Goal: Check status: Check status

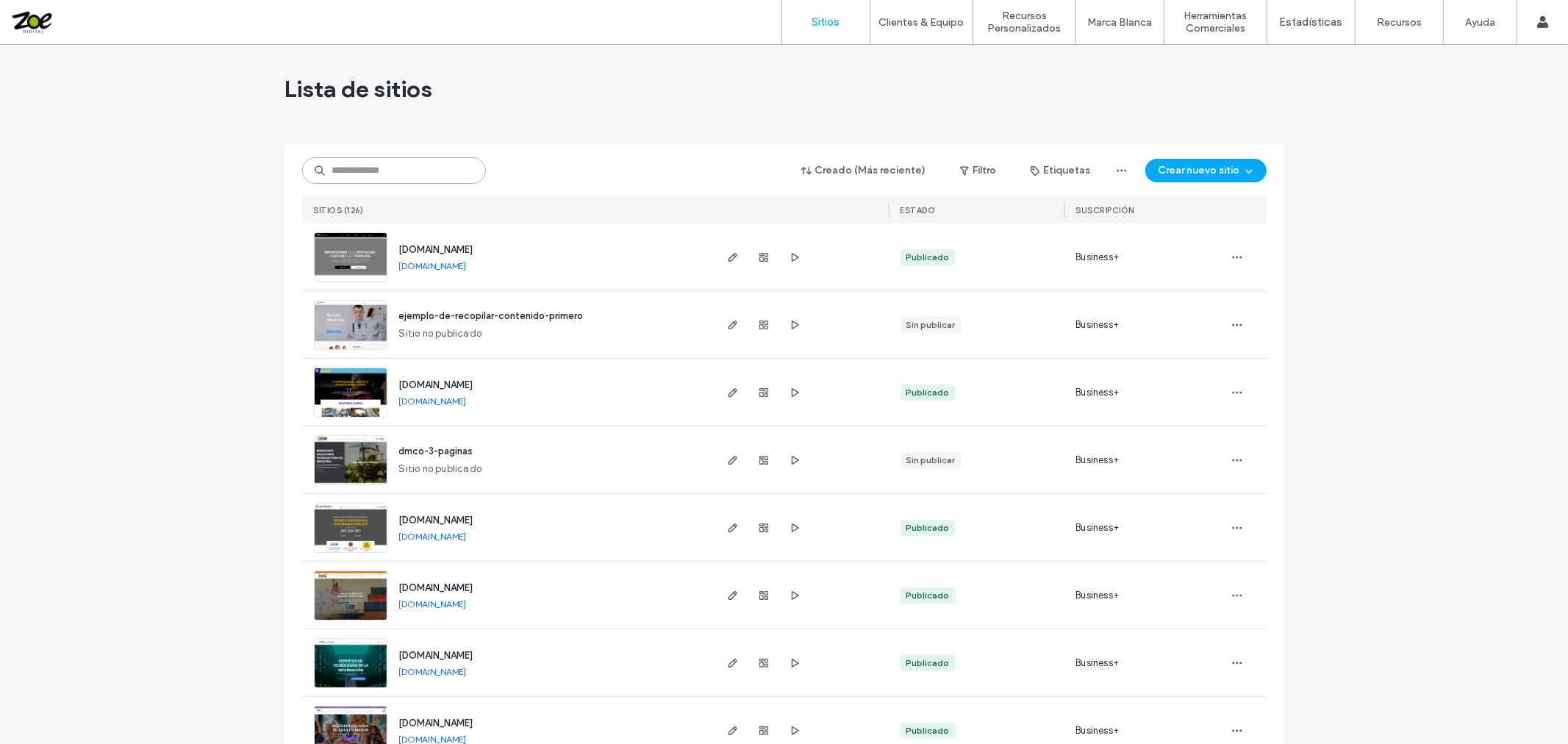
click at [402, 177] on input at bounding box center [394, 171] width 184 height 27
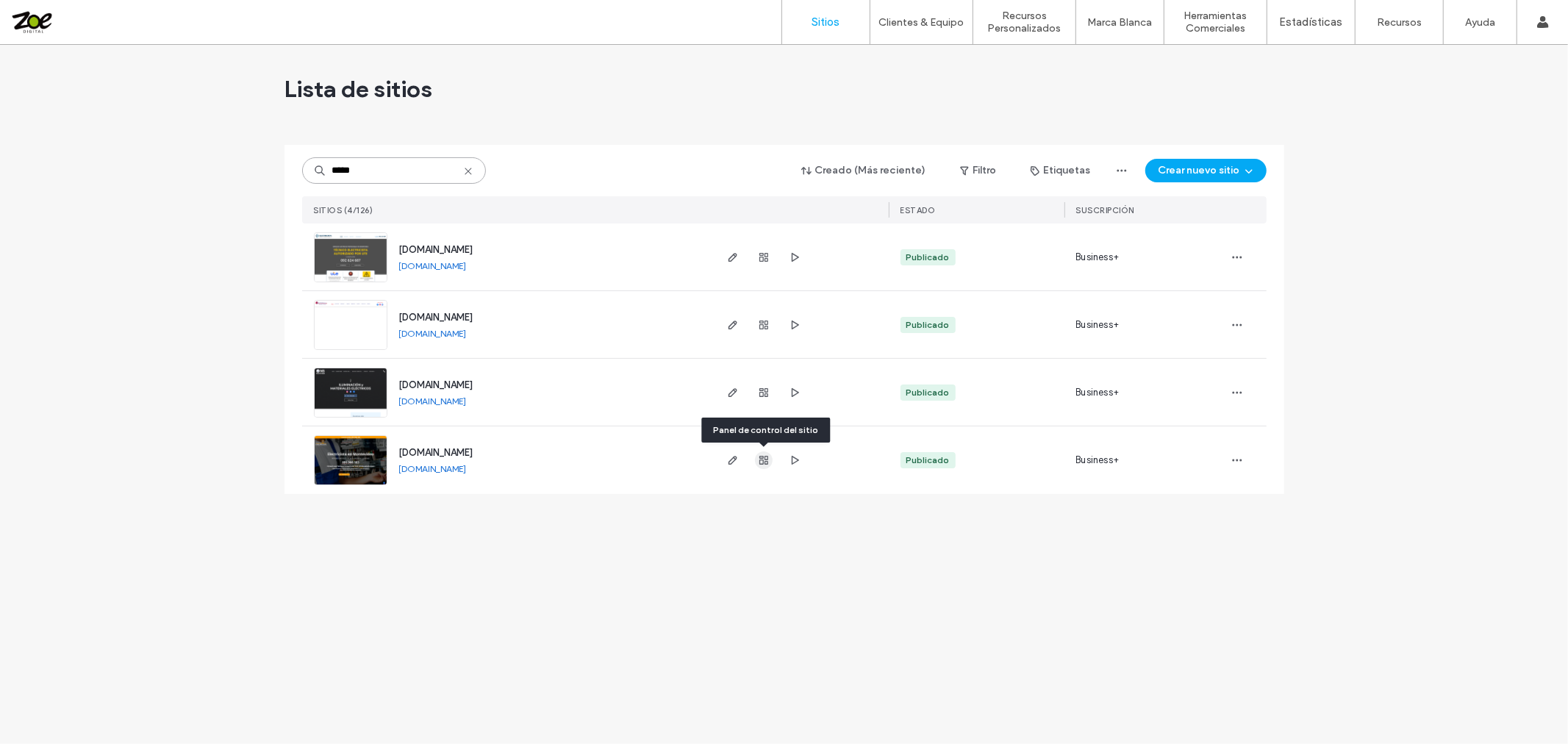
type input "*****"
click at [762, 453] on span "button" at bounding box center [764, 461] width 18 height 18
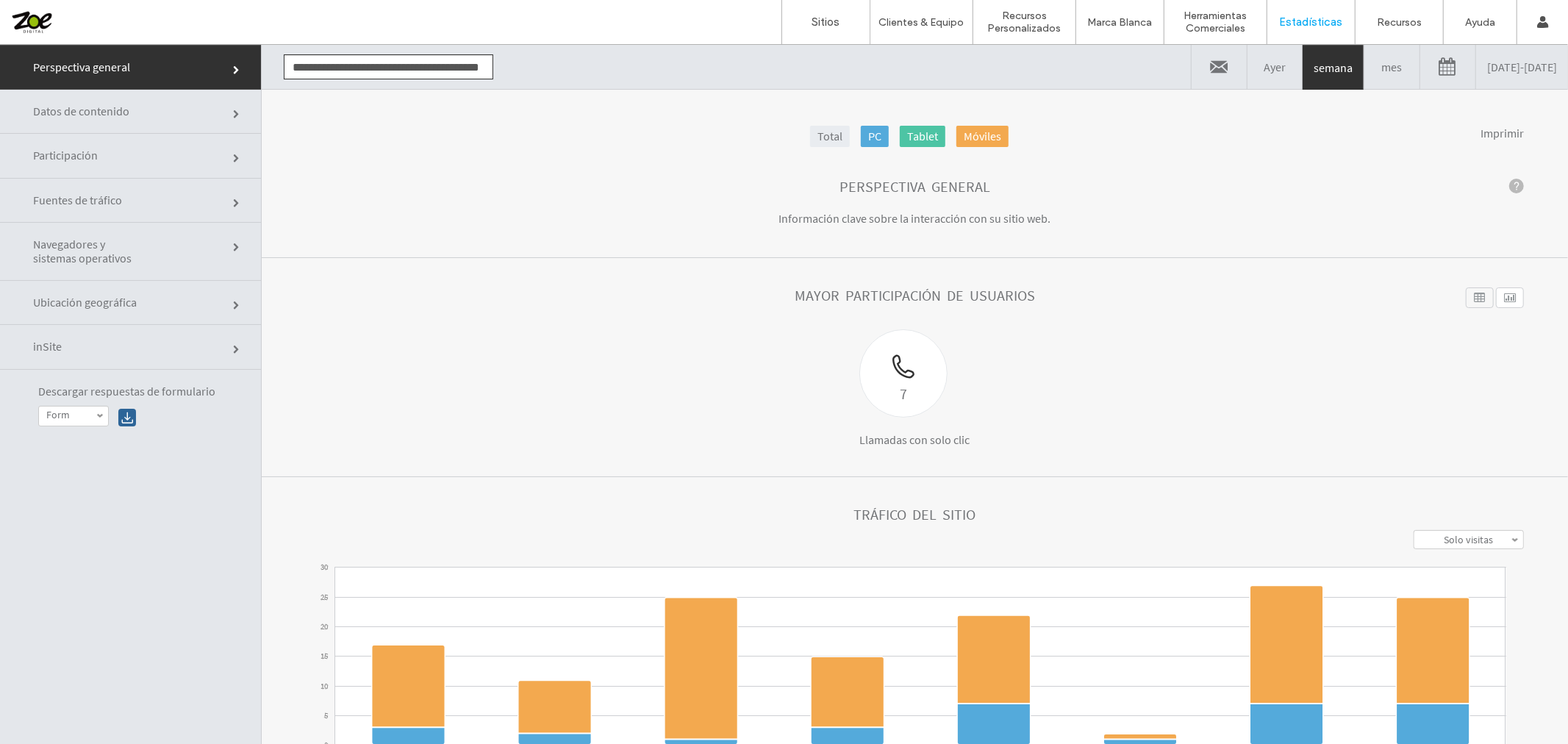
click at [1496, 69] on link "[DATE] - [DATE]" at bounding box center [1522, 65] width 92 height 44
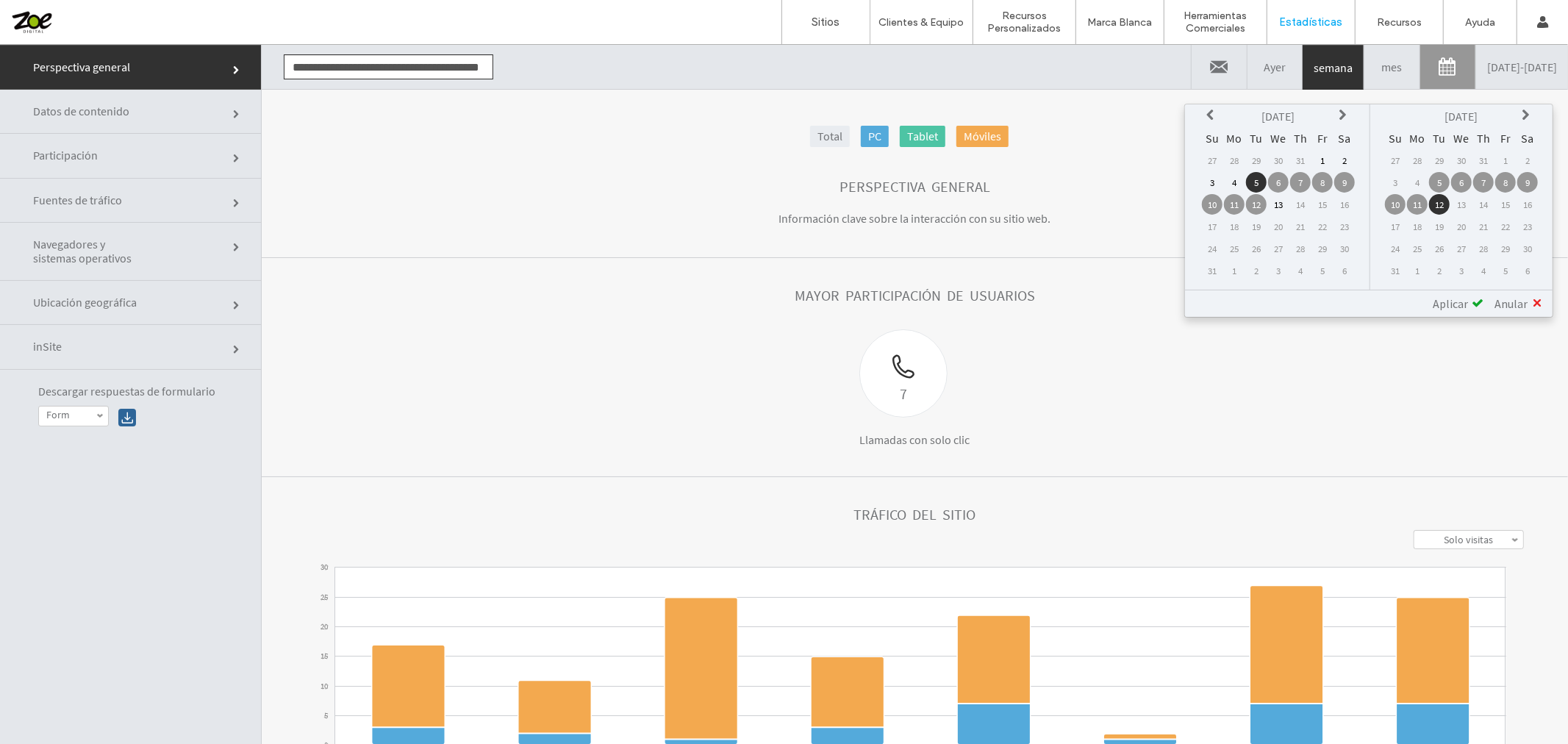
click at [1331, 156] on td "1" at bounding box center [1322, 159] width 21 height 21
click at [1471, 296] on span at bounding box center [1477, 301] width 12 height 12
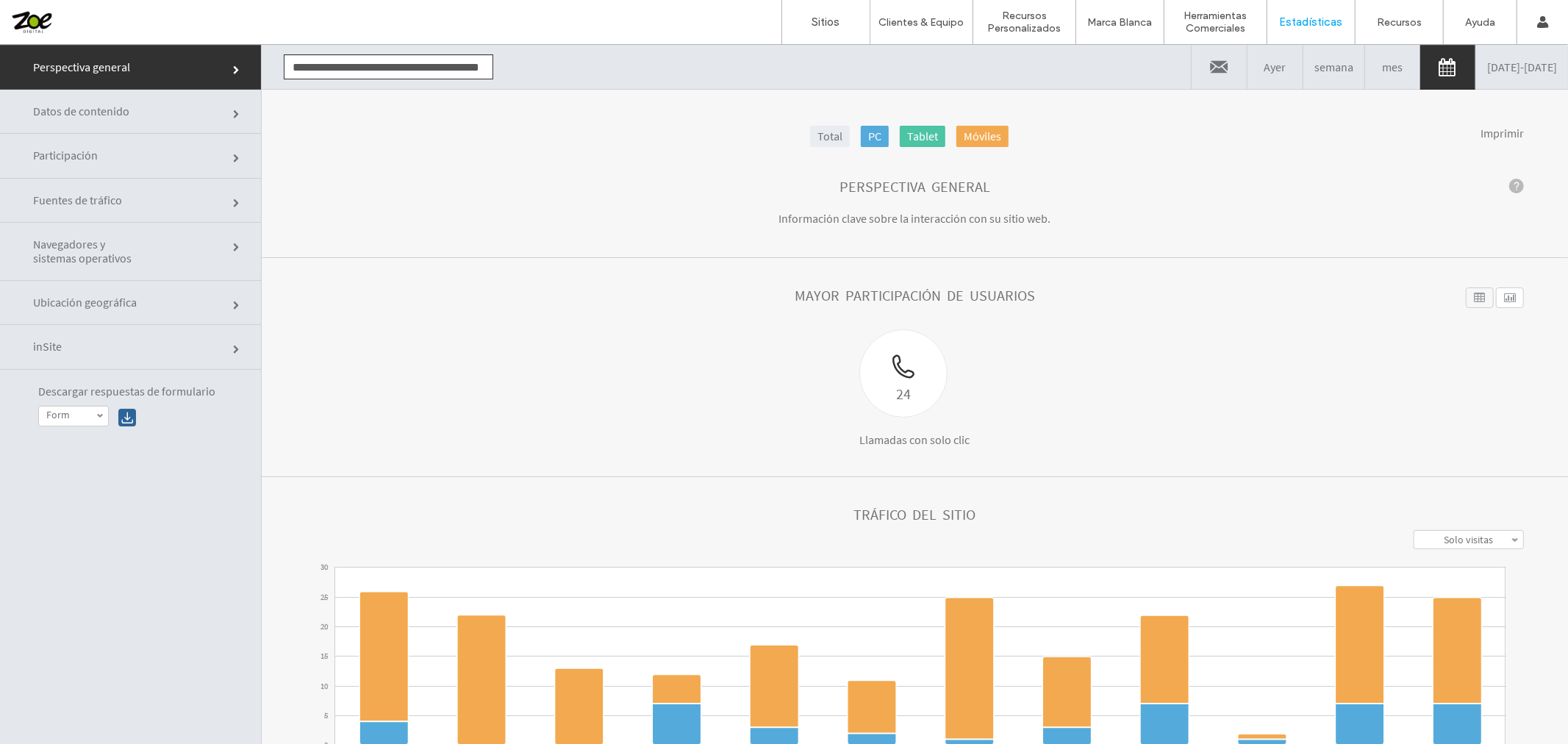
click link "Participación"
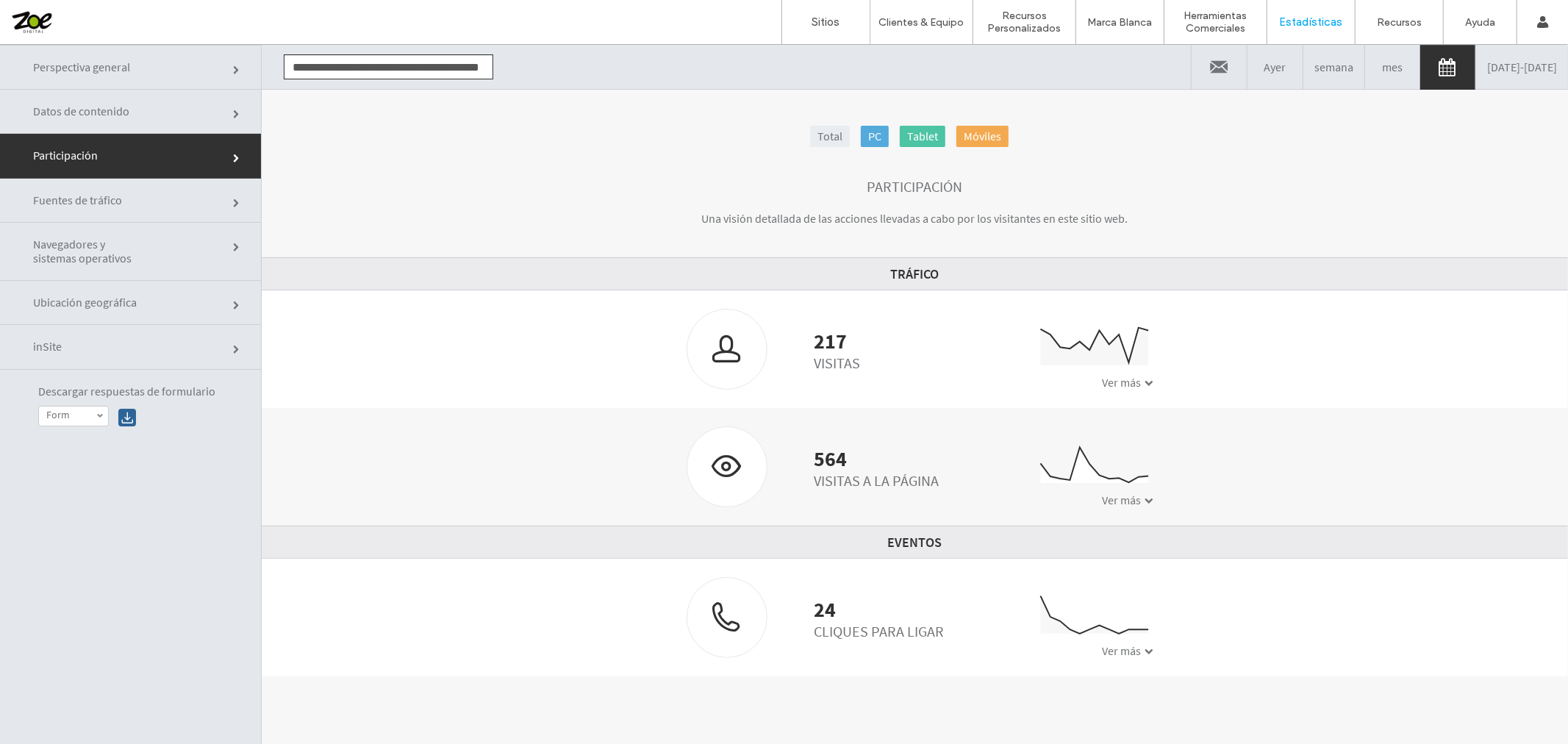
click at [1144, 651] on span at bounding box center [1149, 651] width 9 height 9
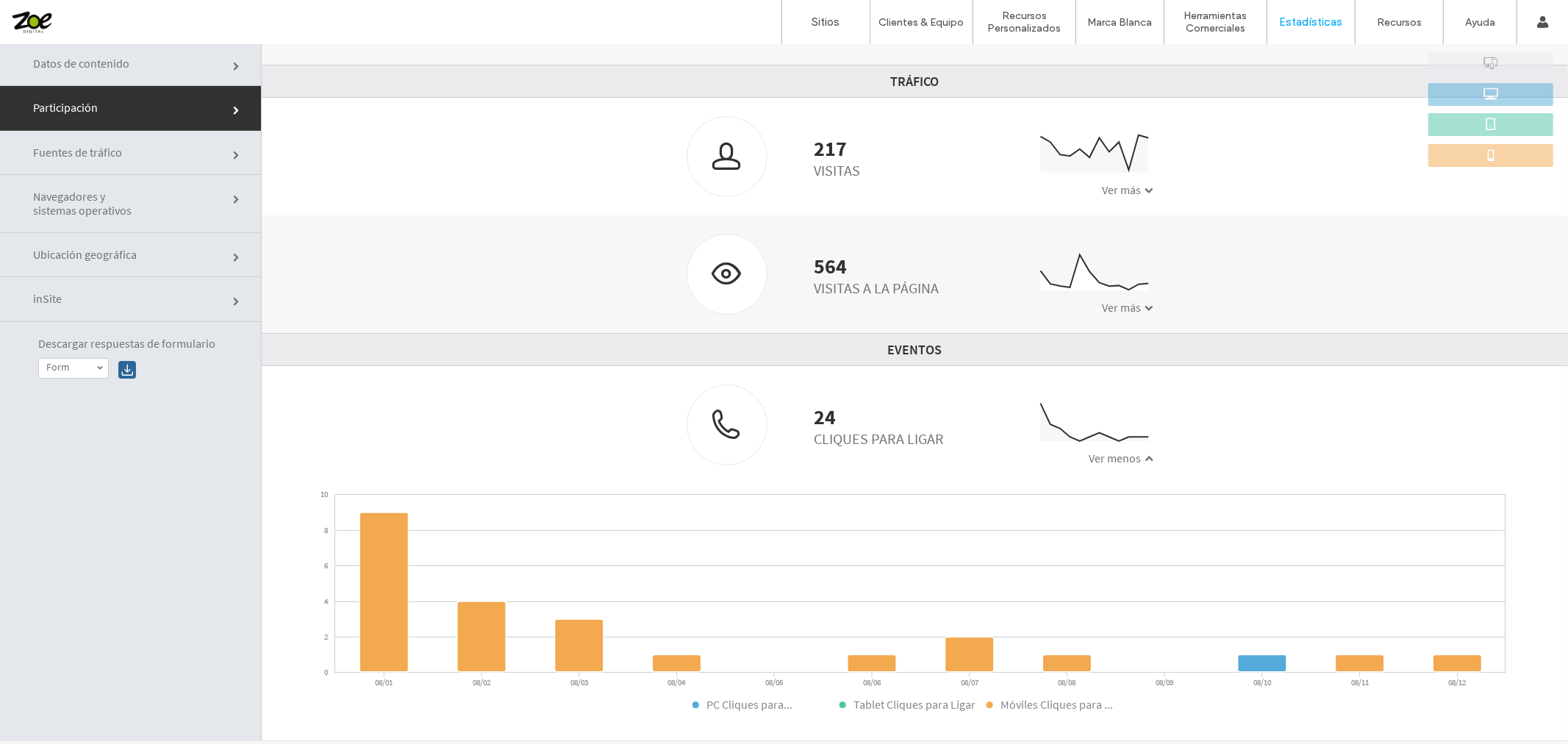
scroll to position [74, 0]
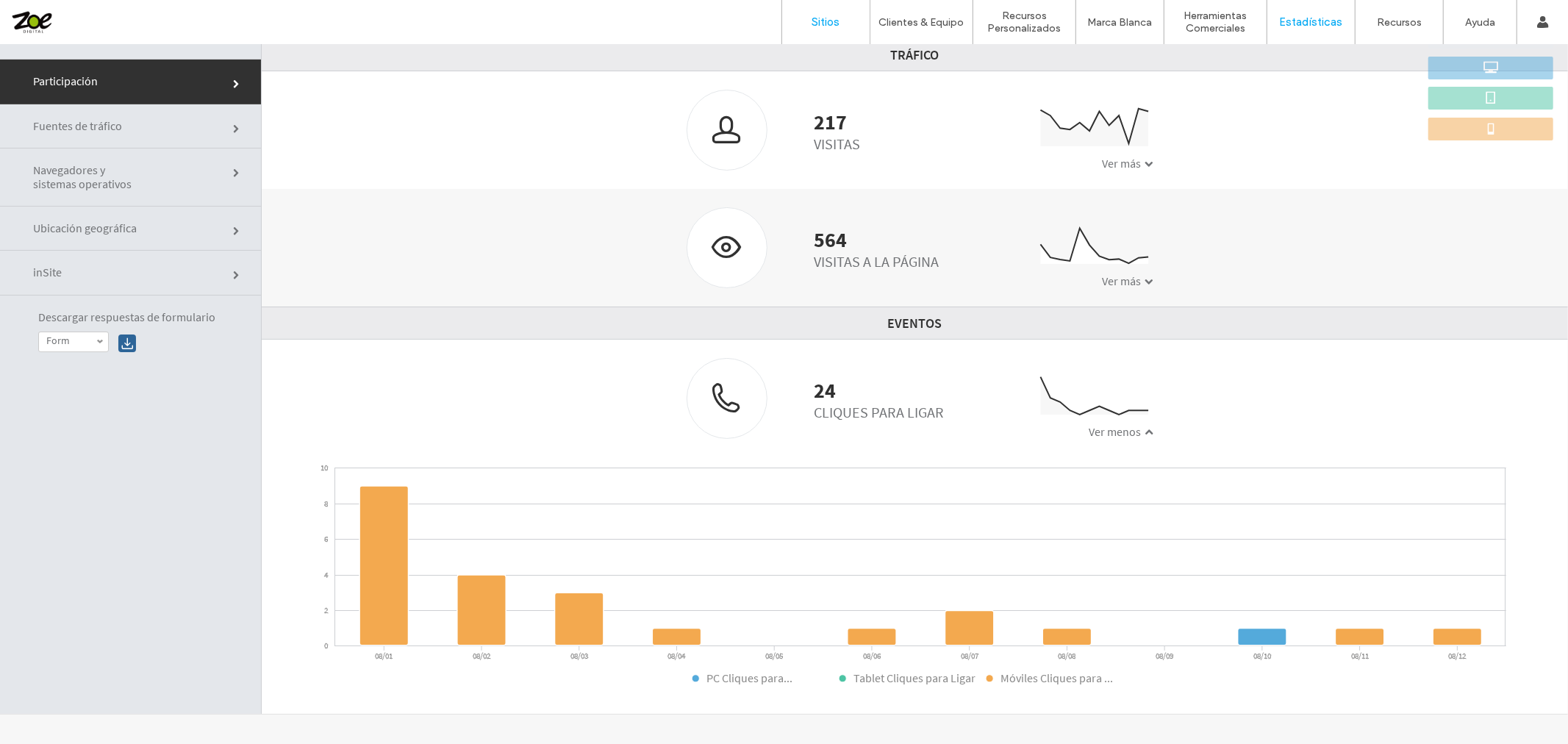
click at [839, 12] on link "Sitios" at bounding box center [826, 21] width 88 height 44
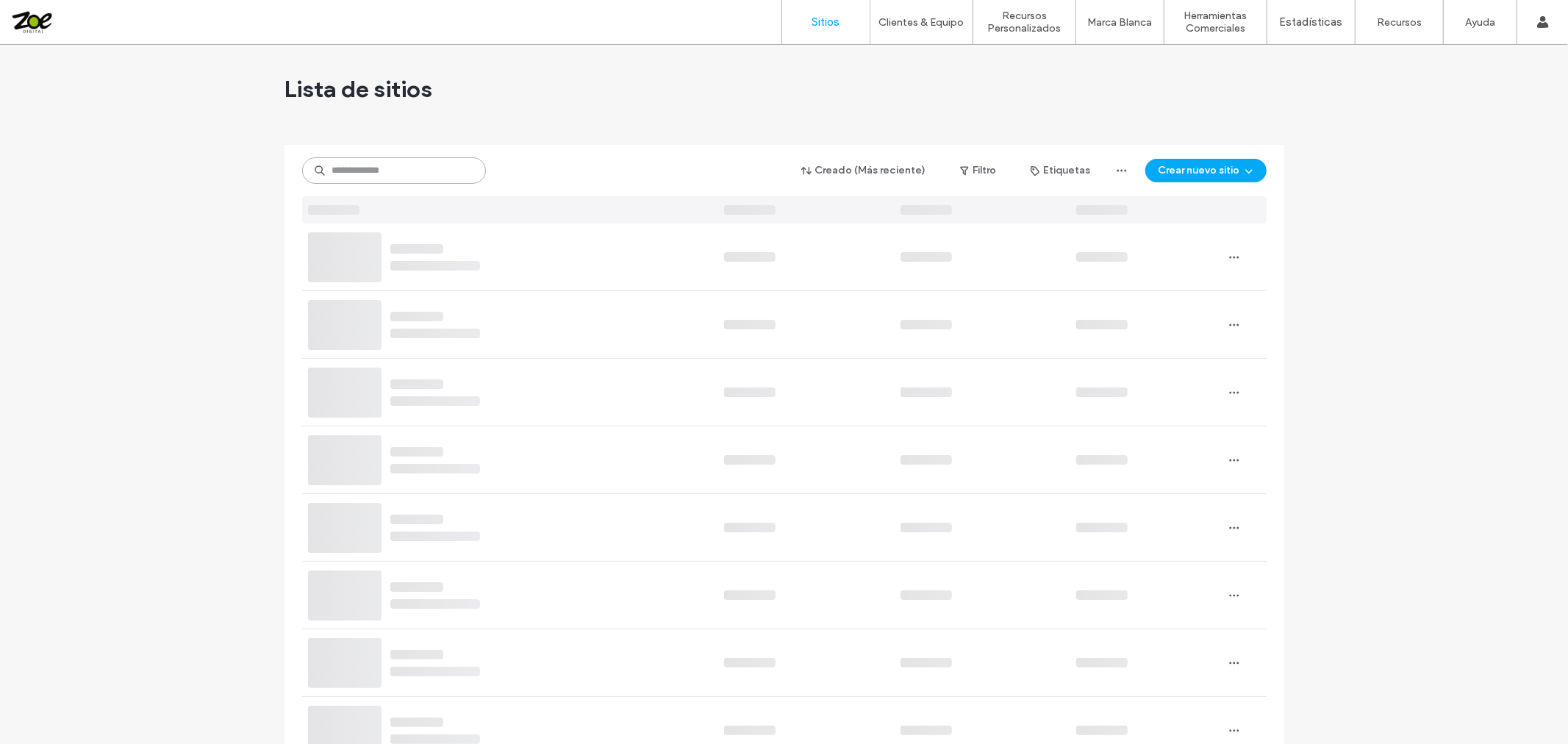
click at [370, 167] on input at bounding box center [394, 171] width 184 height 27
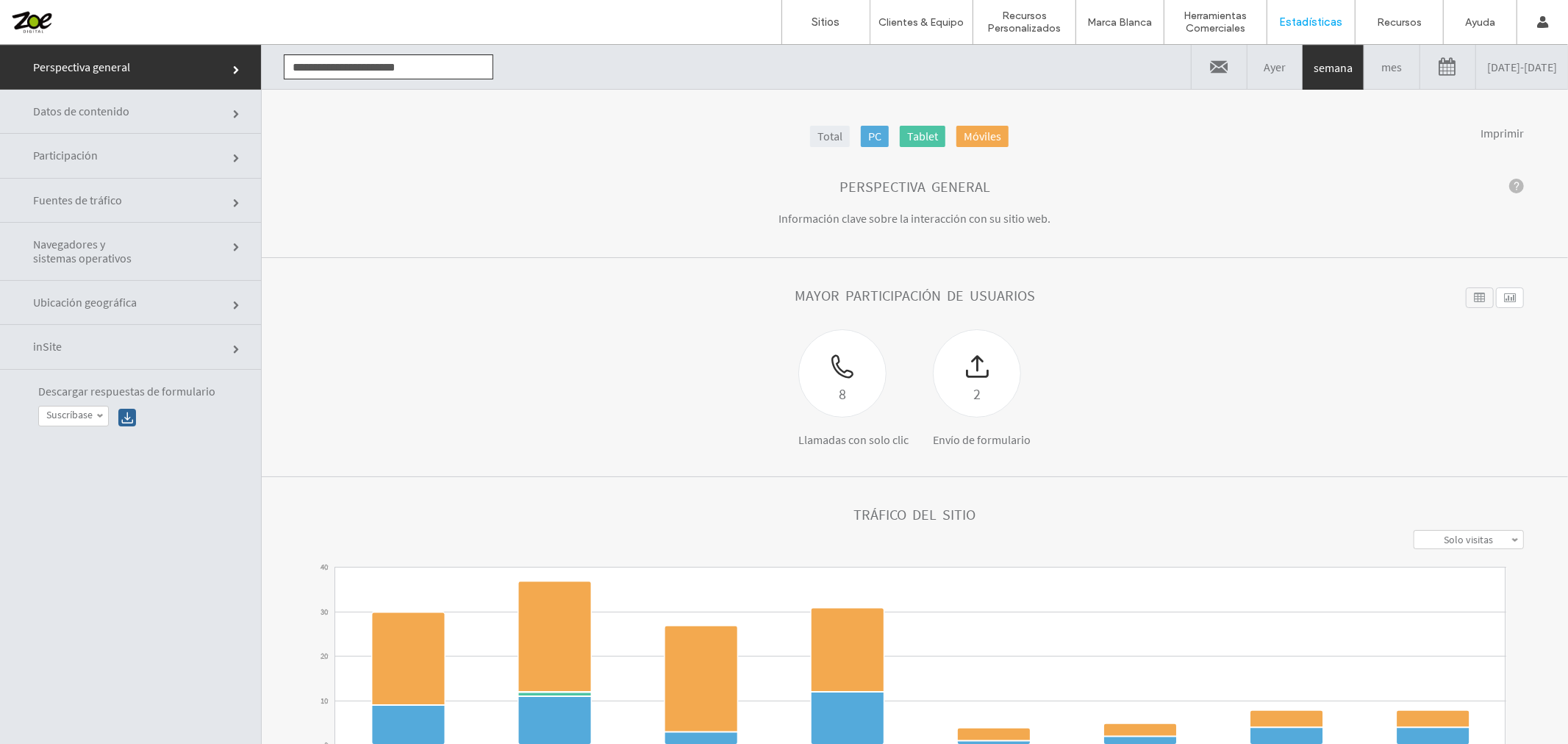
click at [1479, 74] on link "[DATE] - [DATE]" at bounding box center [1522, 65] width 92 height 44
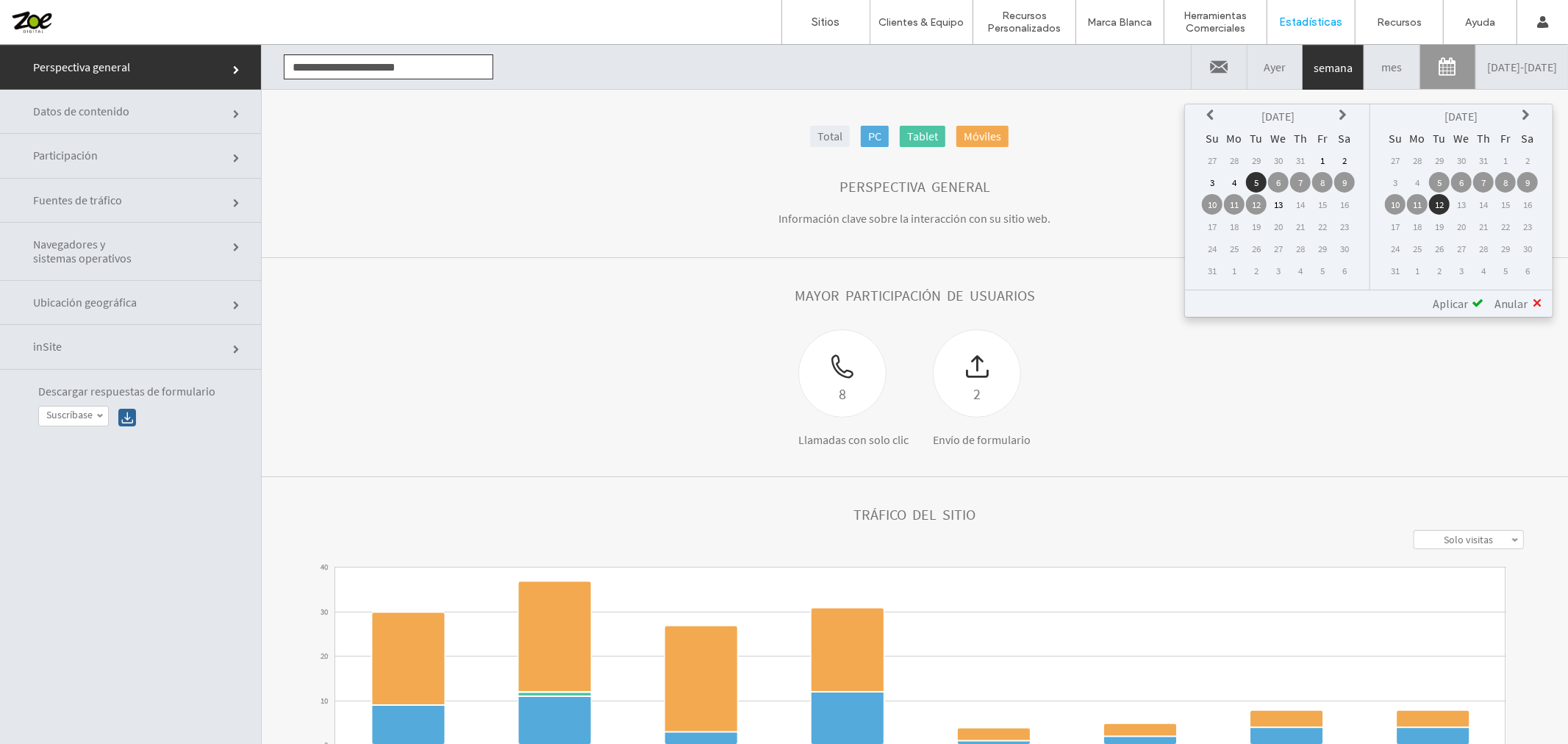
click at [1328, 154] on td "1" at bounding box center [1322, 159] width 21 height 21
click at [1473, 296] on span at bounding box center [1477, 301] width 12 height 12
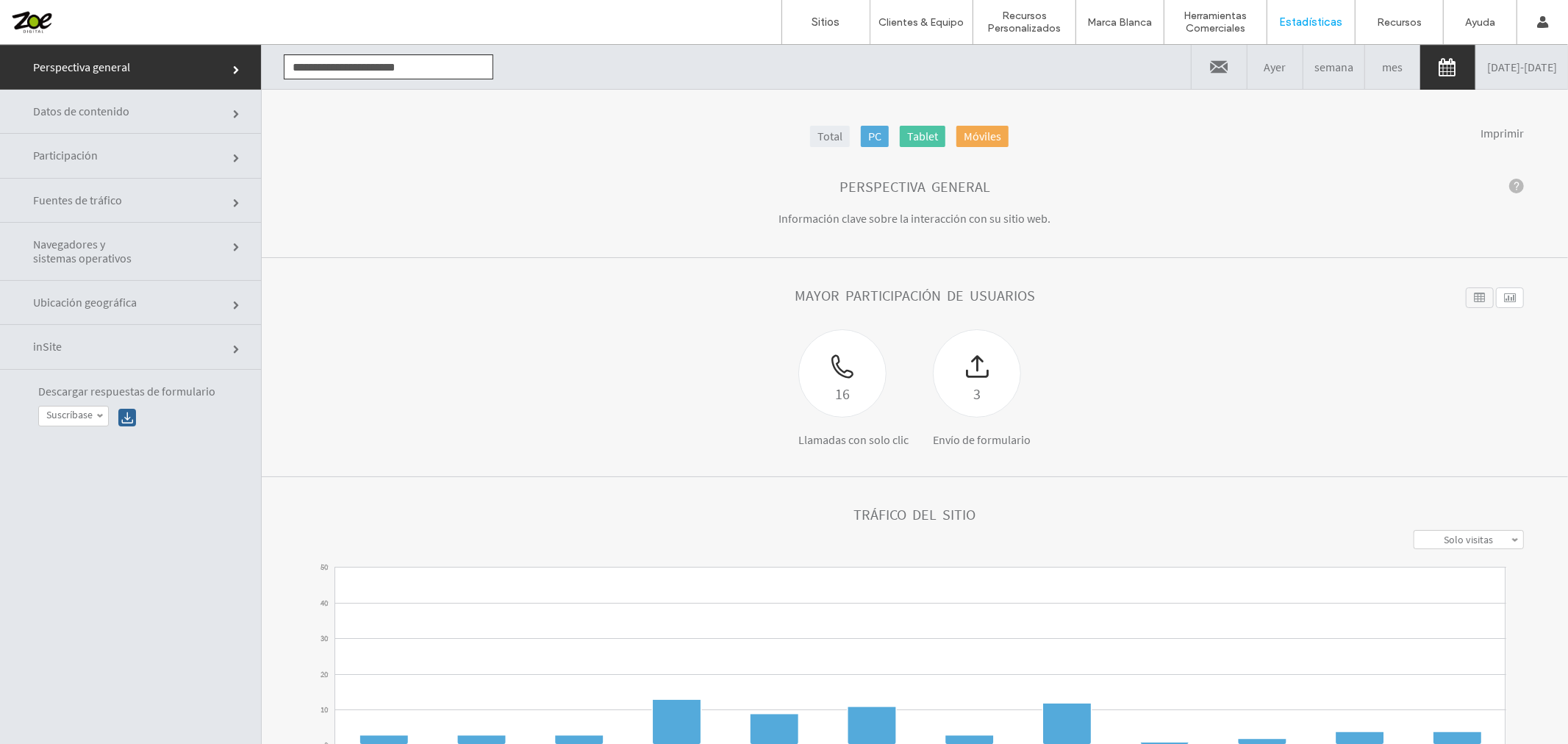
click link "Participación"
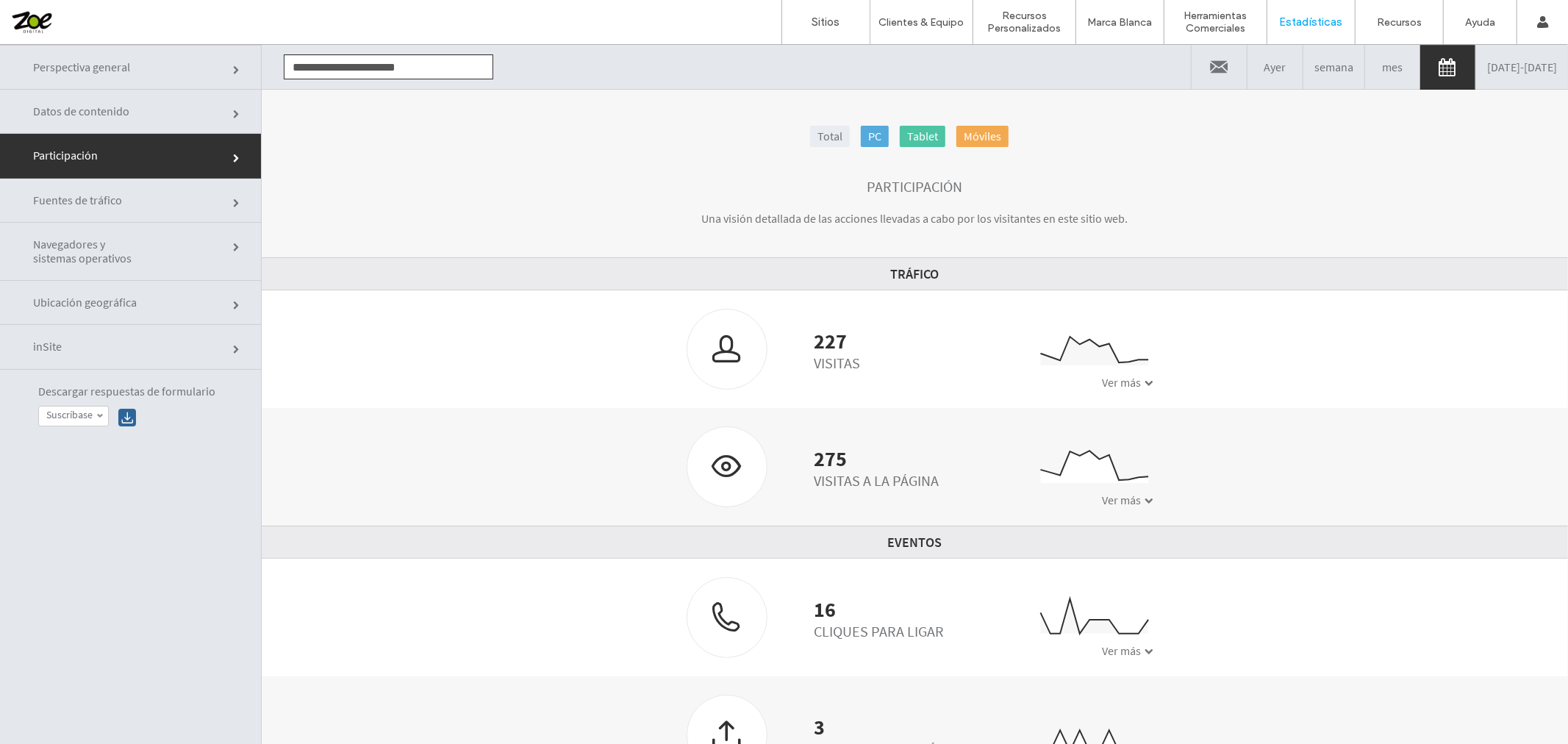
scroll to position [5, 0]
click at [1129, 638] on span "Ver más" at bounding box center [1122, 645] width 39 height 14
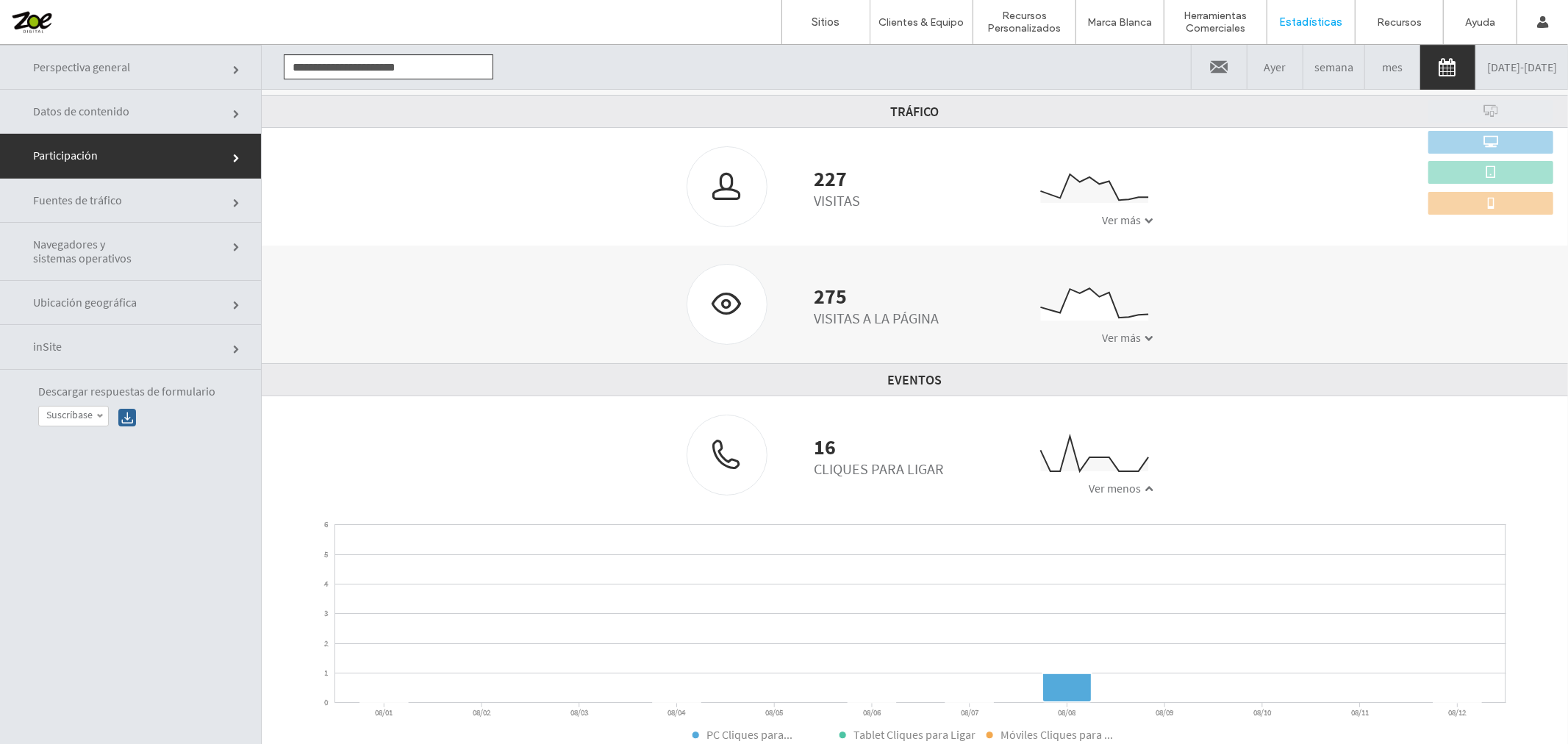
scroll to position [263, 0]
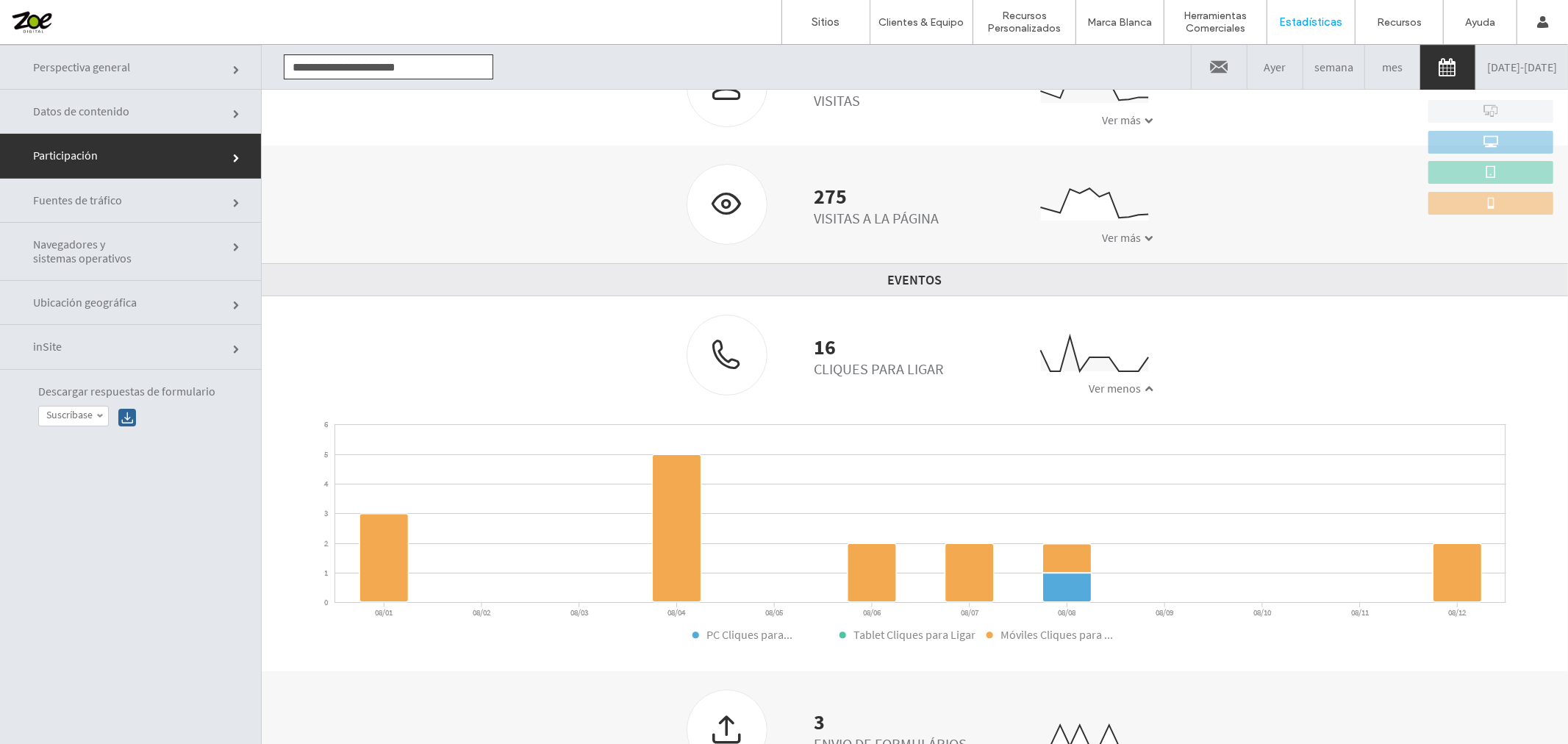
click at [24, 14] on div at bounding box center [94, 22] width 167 height 23
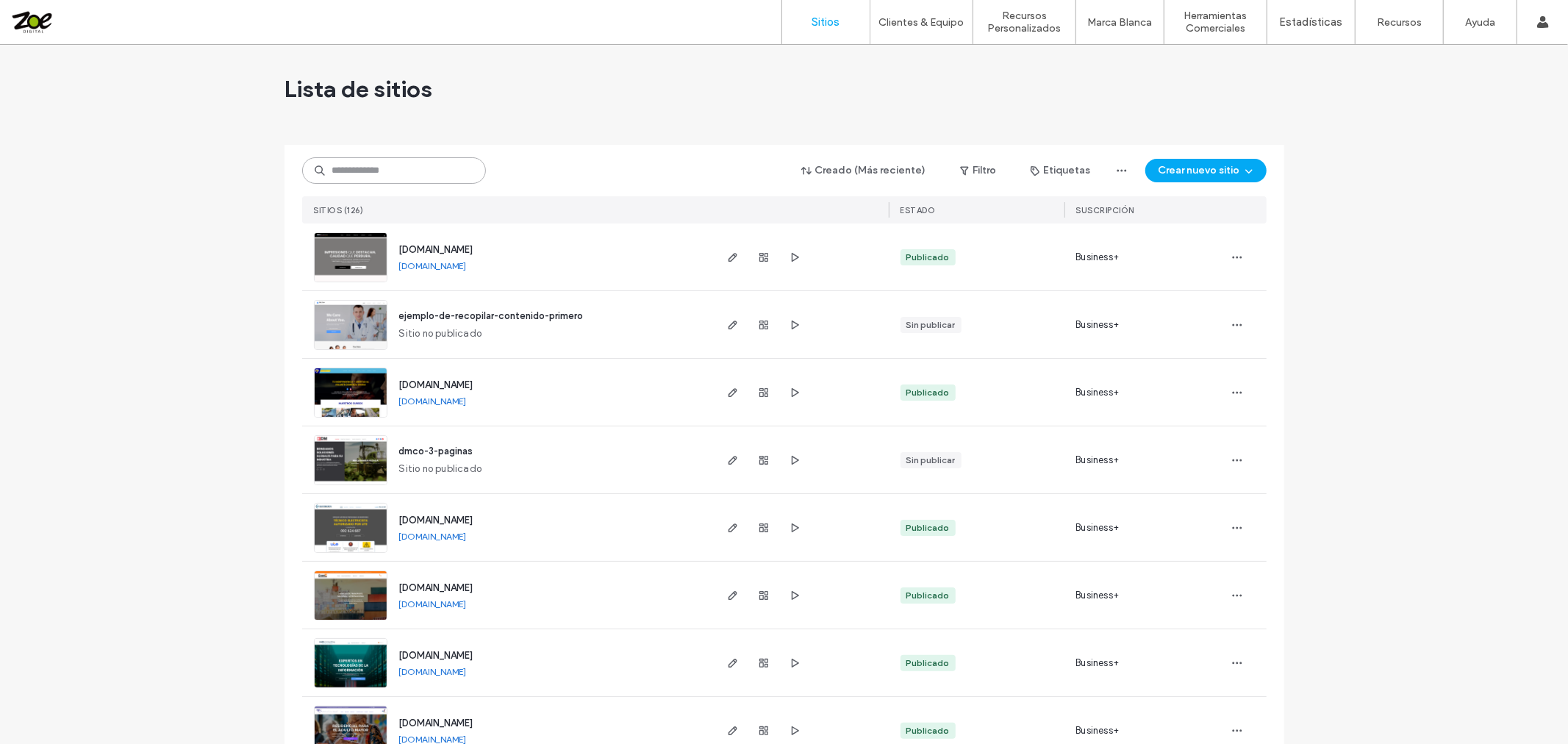
click at [348, 159] on input at bounding box center [394, 171] width 184 height 27
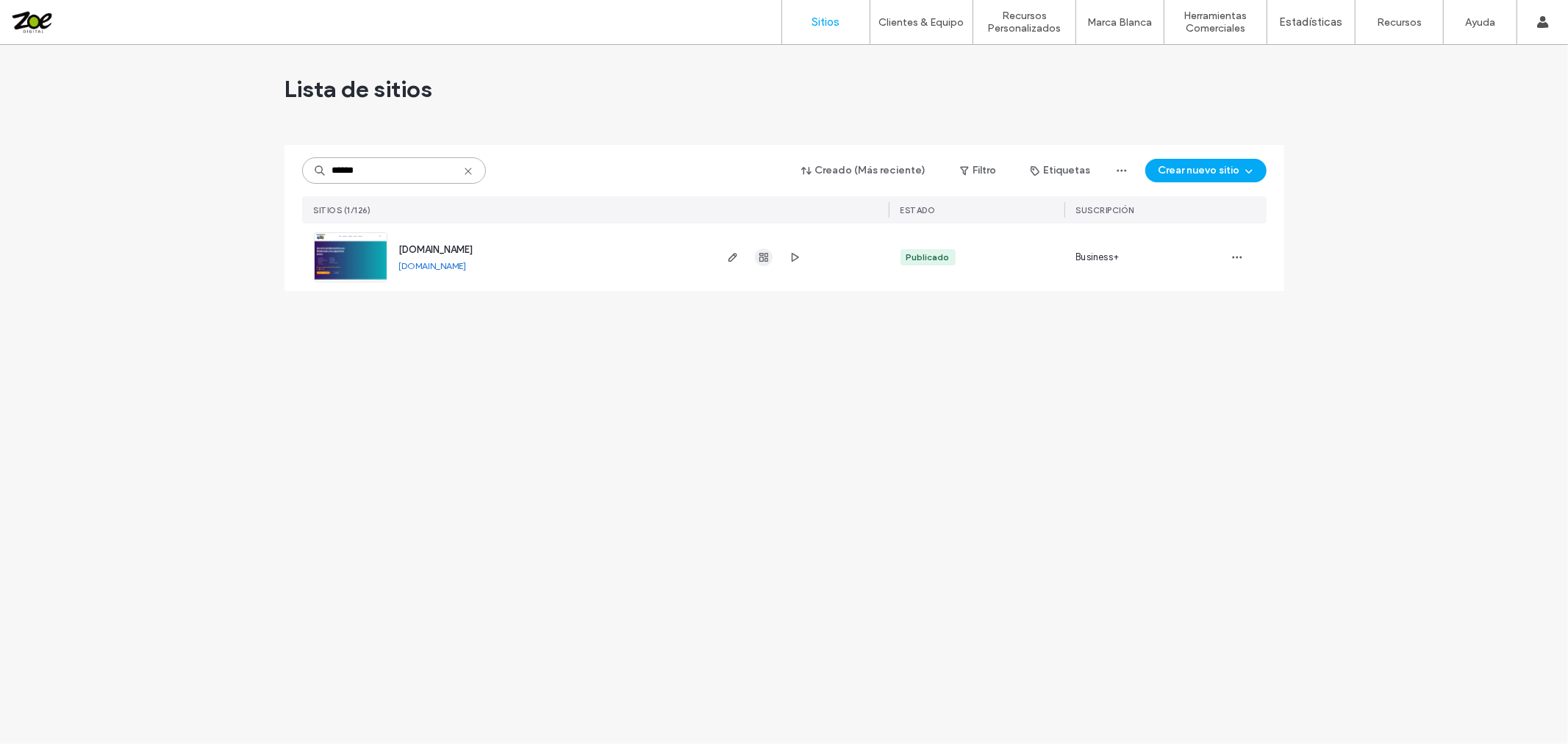
type input "******"
click at [764, 258] on icon "button" at bounding box center [763, 257] width 12 height 12
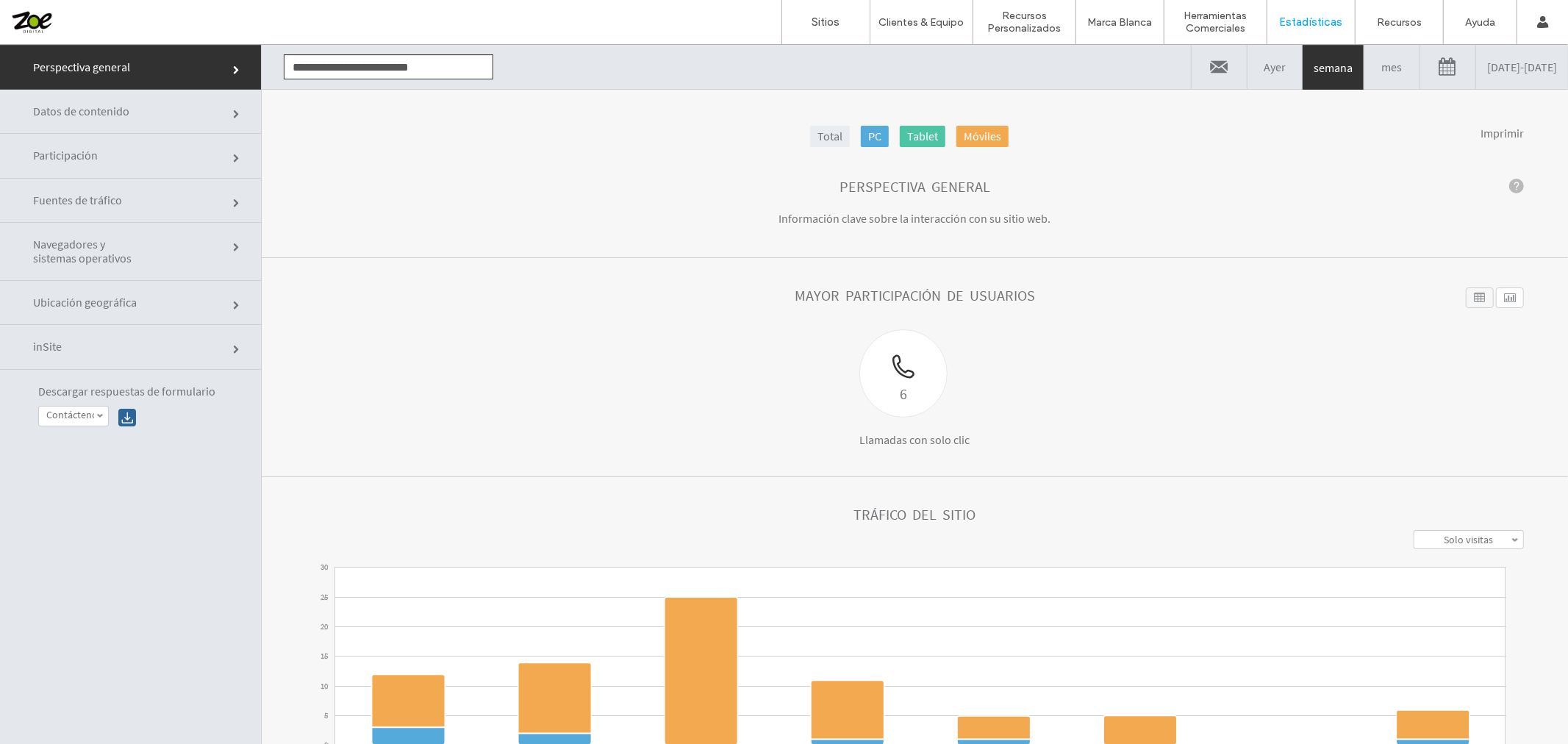
click at [1489, 67] on link "08/05/2025 - 08/12/2025" at bounding box center [1522, 65] width 92 height 44
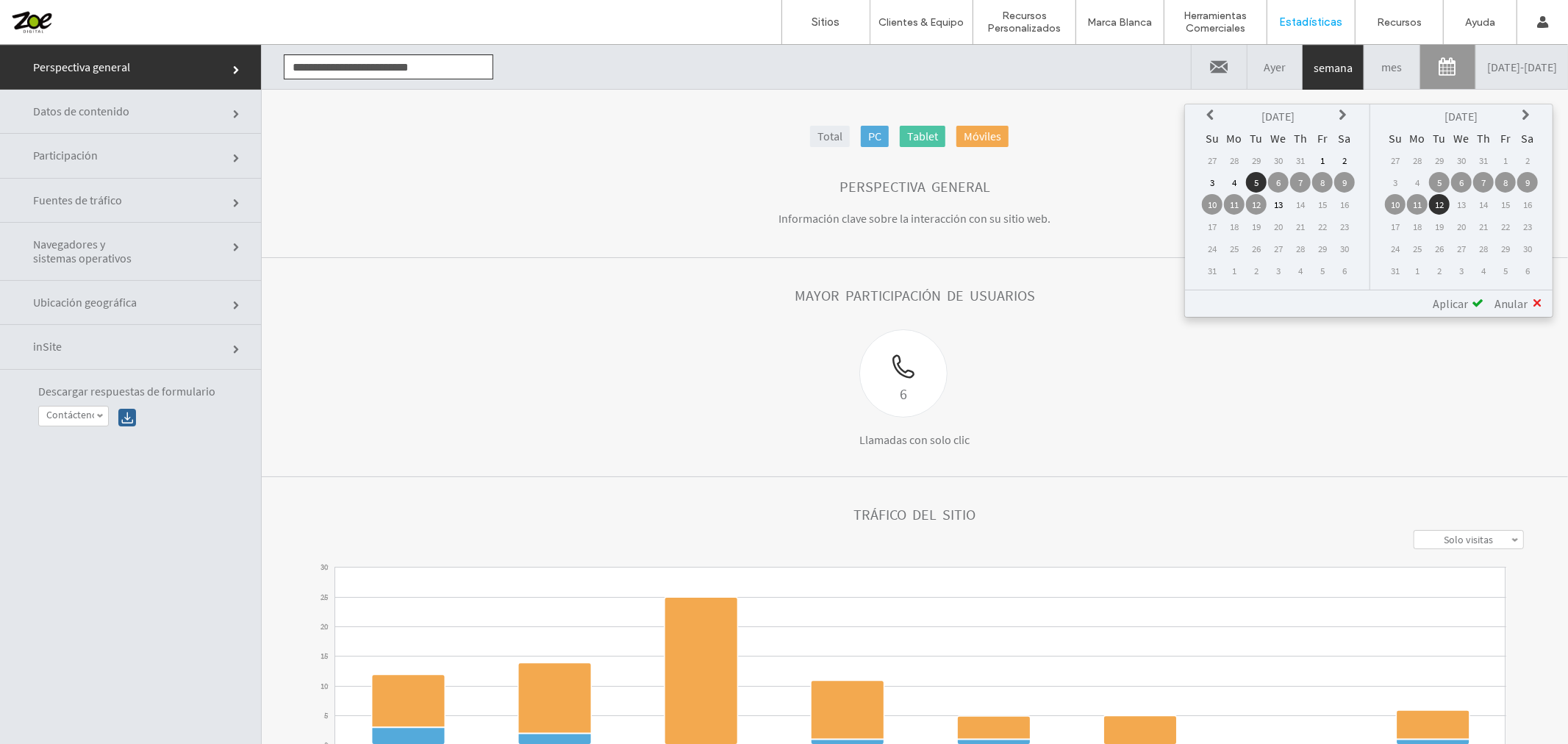
click at [1213, 113] on th at bounding box center [1212, 115] width 21 height 21
click at [1311, 184] on td "10" at bounding box center [1300, 182] width 21 height 21
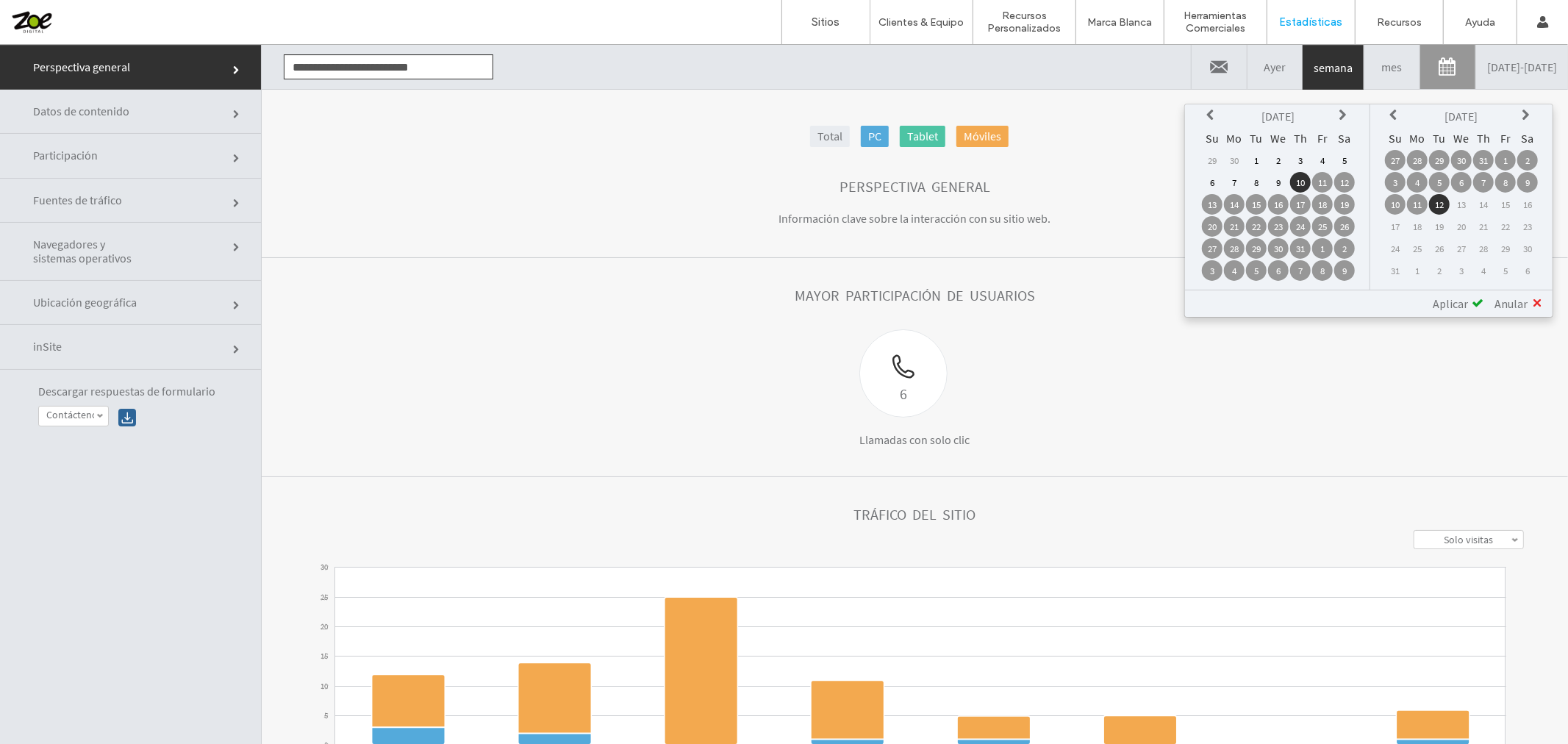
click at [1527, 183] on td "9" at bounding box center [1527, 182] width 21 height 21
click at [1445, 297] on span "Aplicar" at bounding box center [1450, 303] width 35 height 14
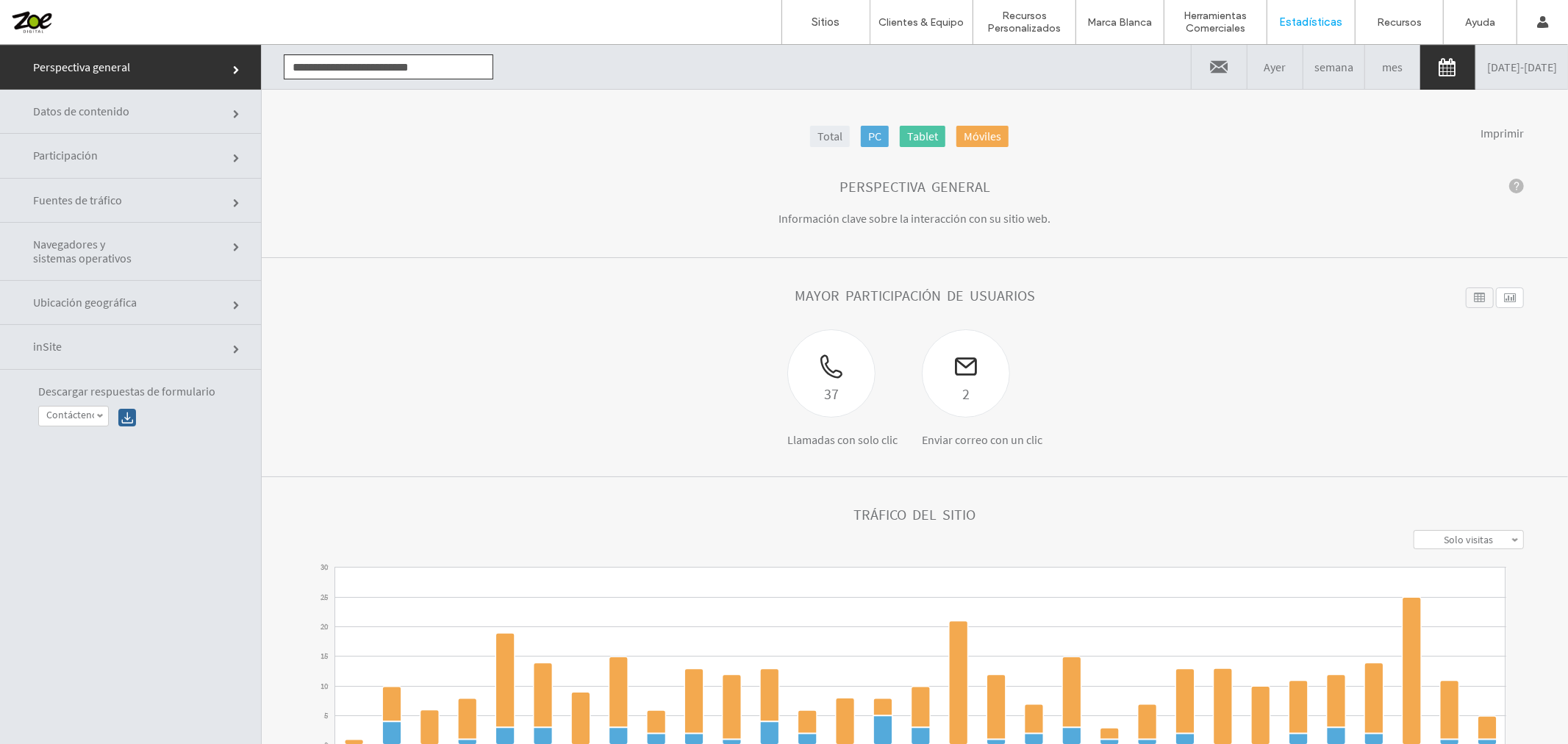
click link "Participación"
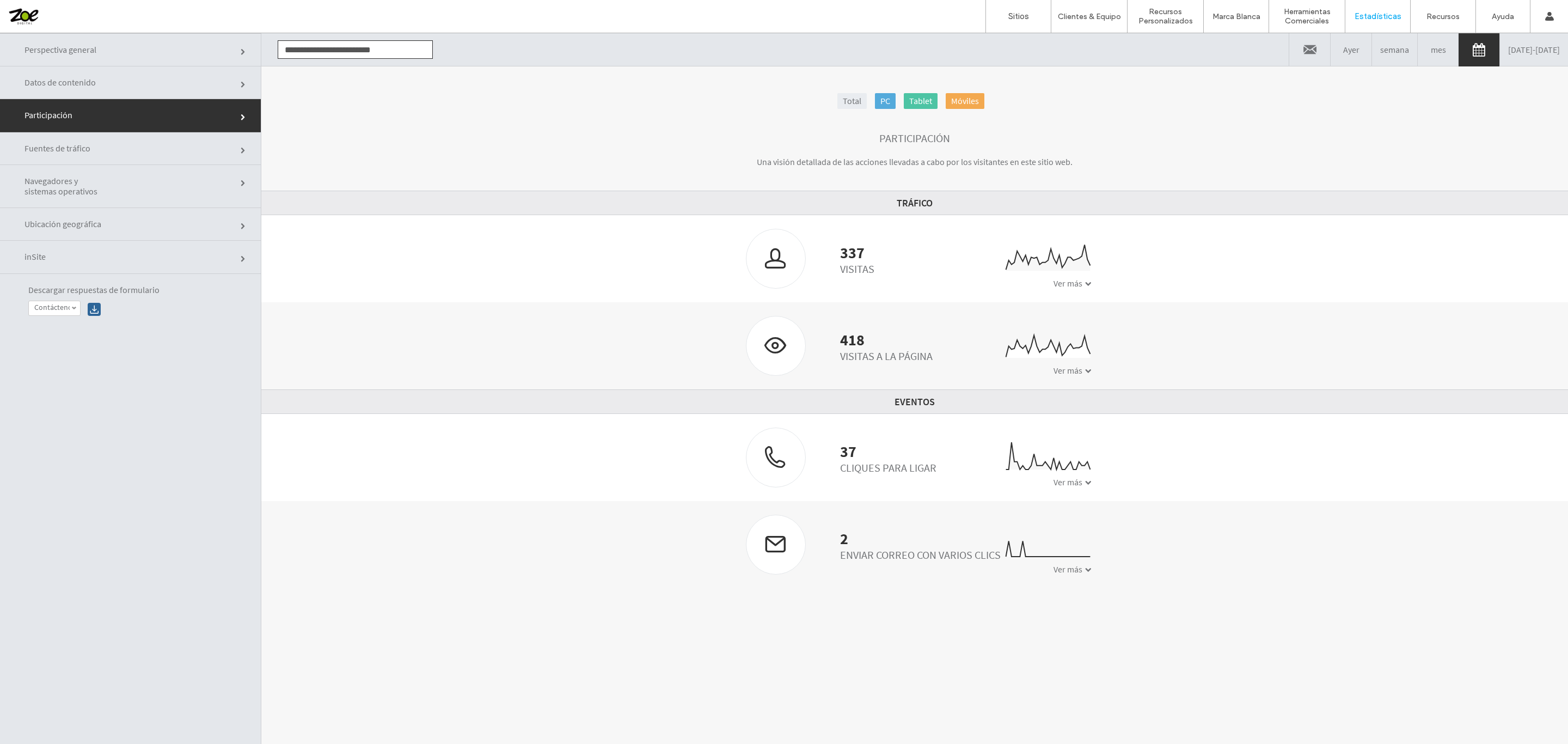
click at [36, 8] on div at bounding box center [70, 17] width 124 height 17
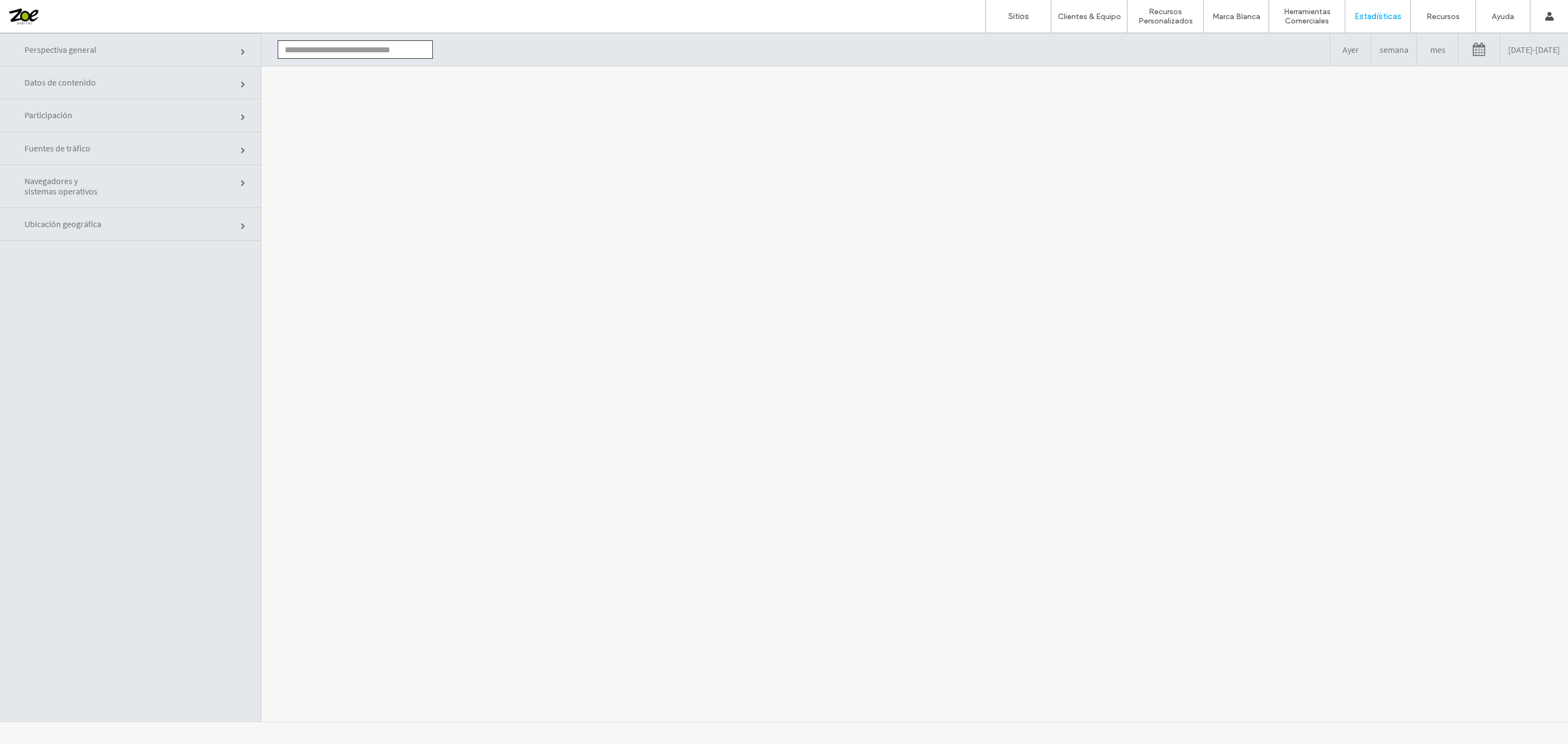
type input "**********"
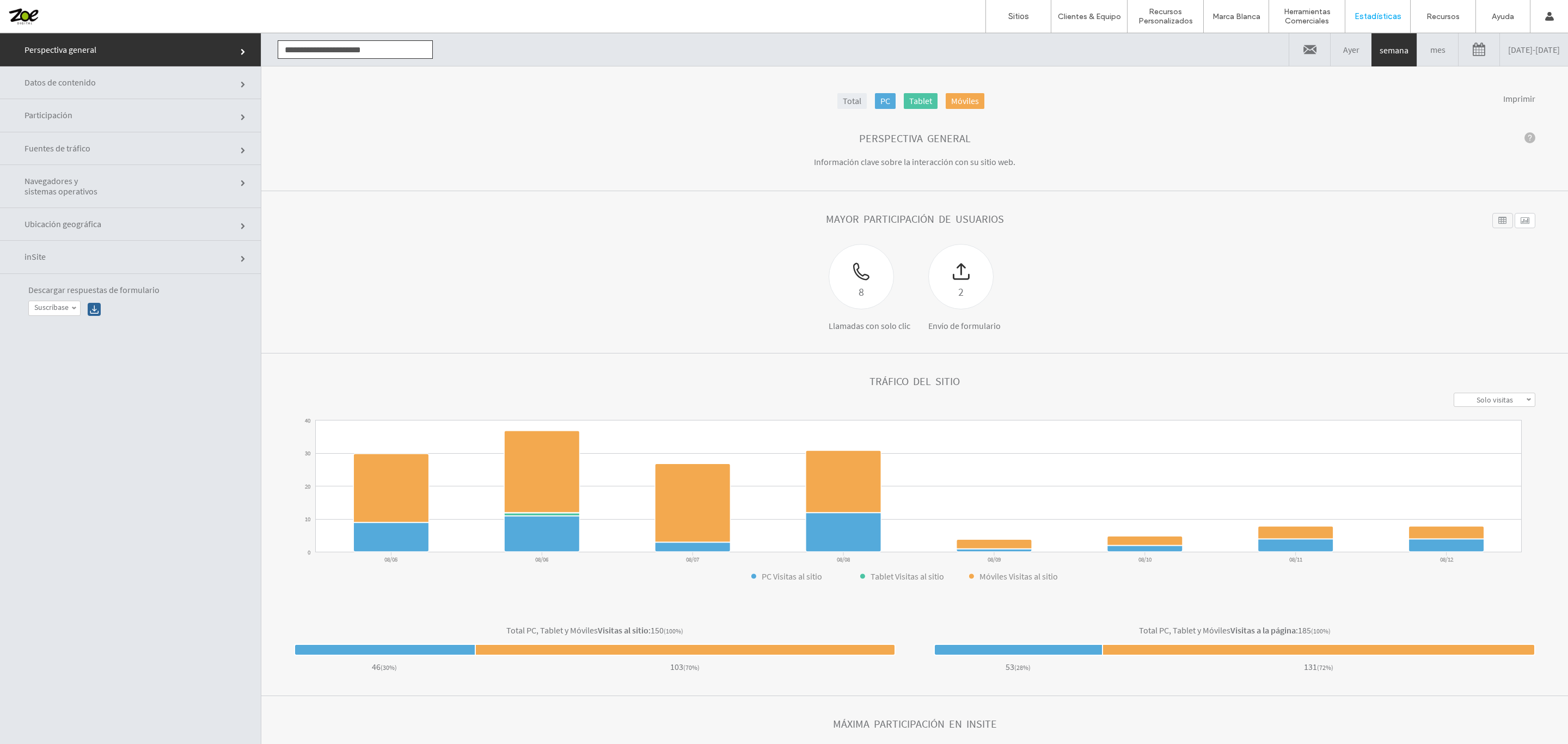
click at [1502, 53] on link "[DATE] - [DATE]" at bounding box center [1534, 49] width 68 height 32
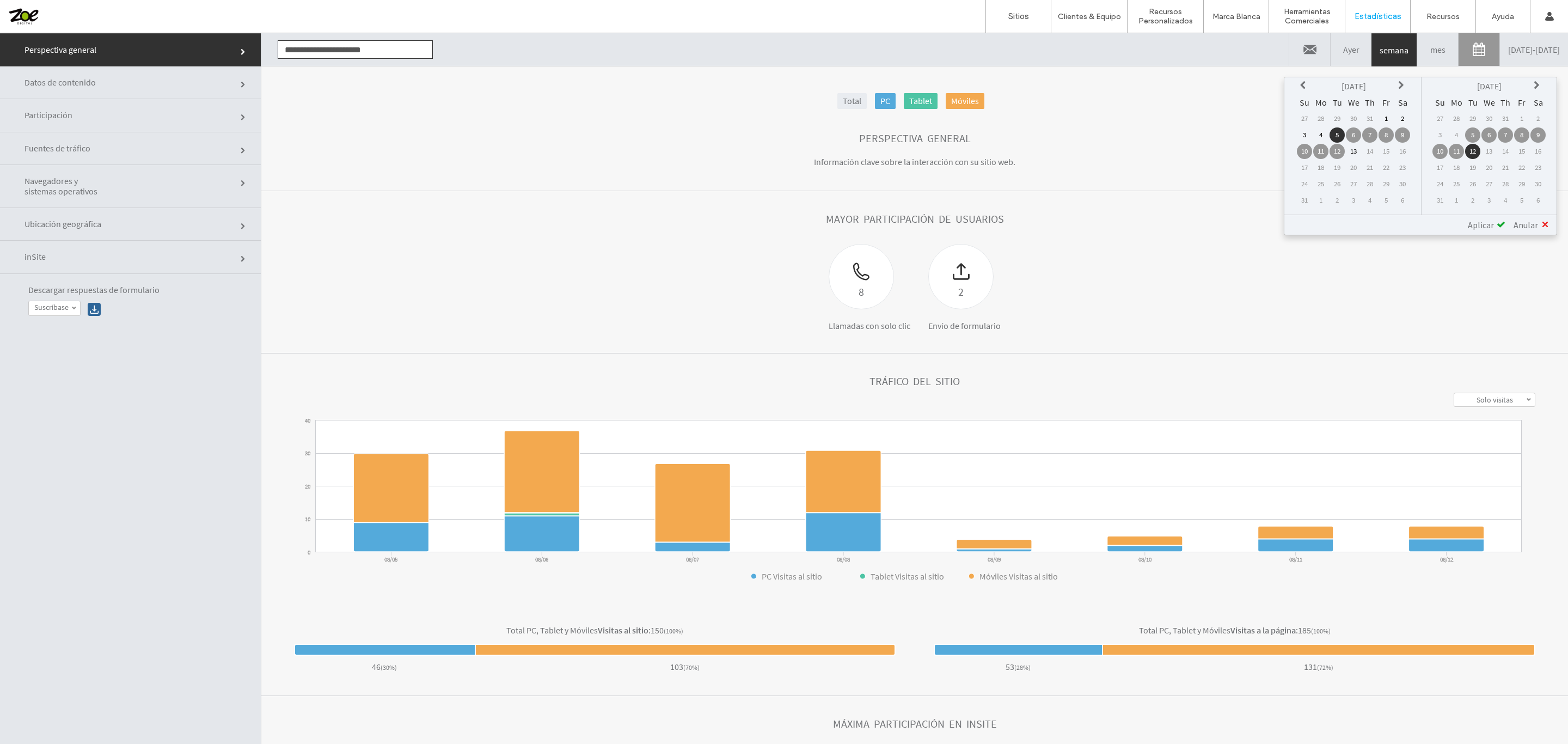
click at [1309, 84] on icon at bounding box center [1304, 85] width 9 height 9
click at [1357, 131] on td "9" at bounding box center [1353, 134] width 15 height 15
click at [1521, 133] on td "8" at bounding box center [1522, 134] width 15 height 15
click at [1485, 223] on span "Aplicar" at bounding box center [1481, 225] width 26 height 11
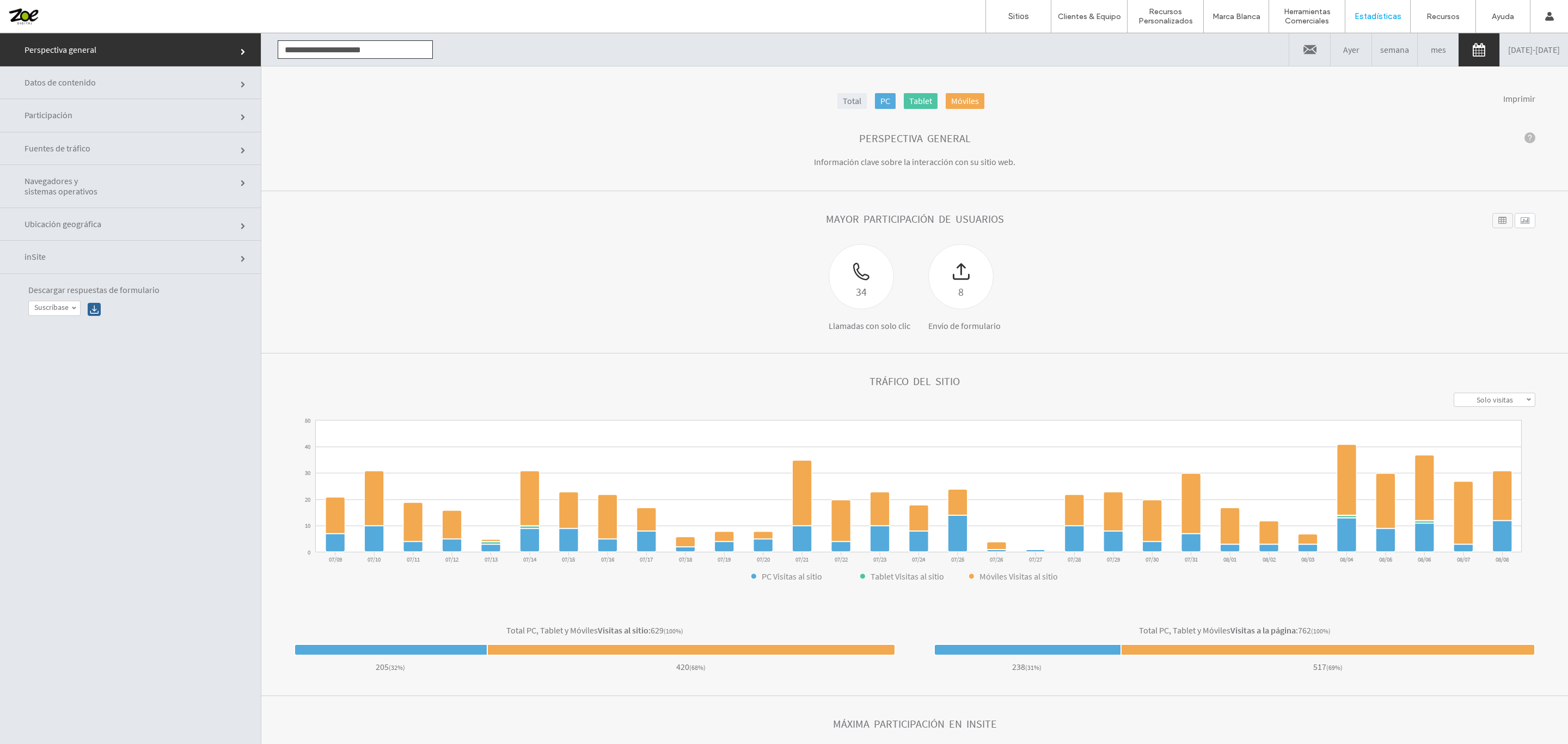
click link "Participación"
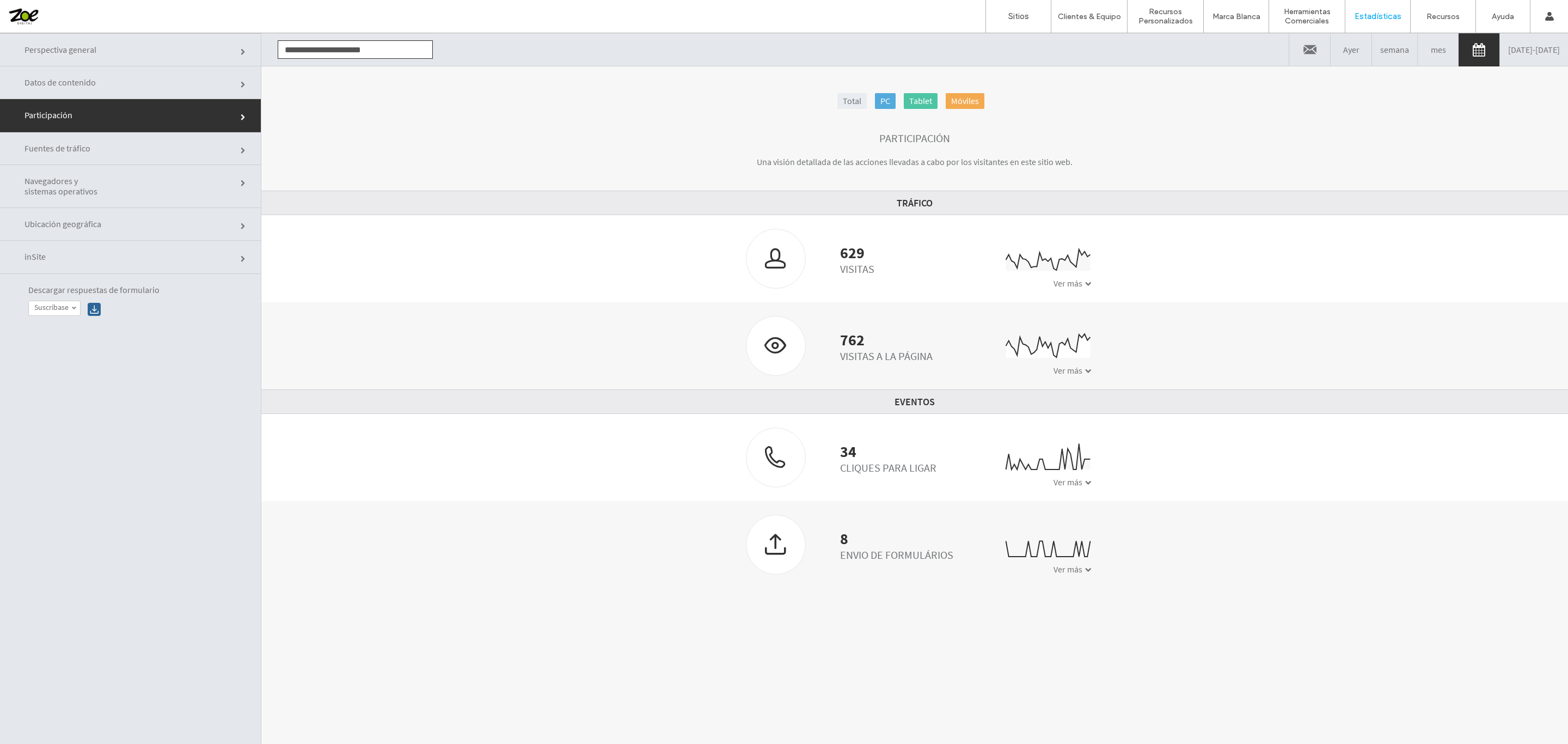
click at [32, 12] on div at bounding box center [70, 17] width 124 height 17
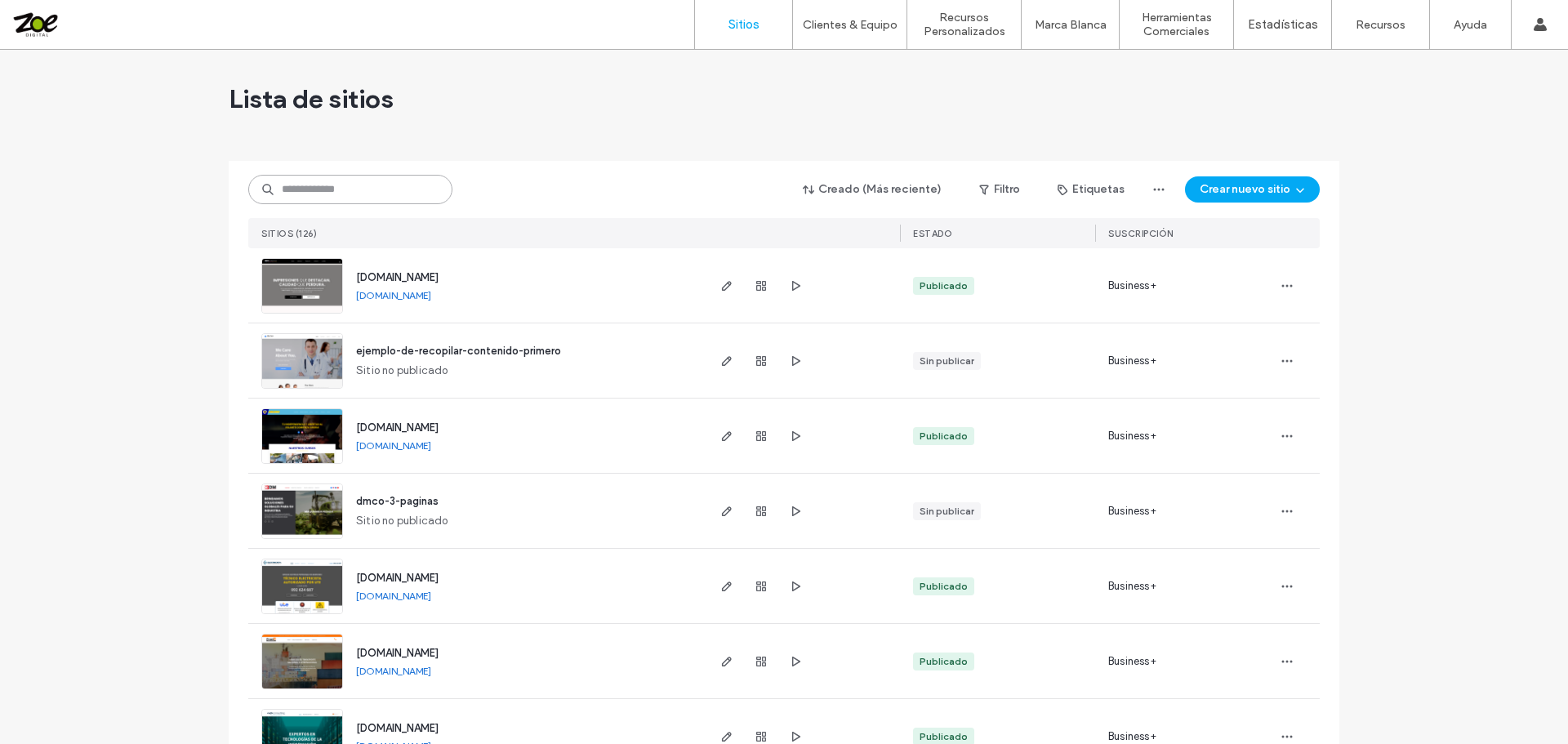
click at [301, 186] on input at bounding box center [351, 190] width 205 height 30
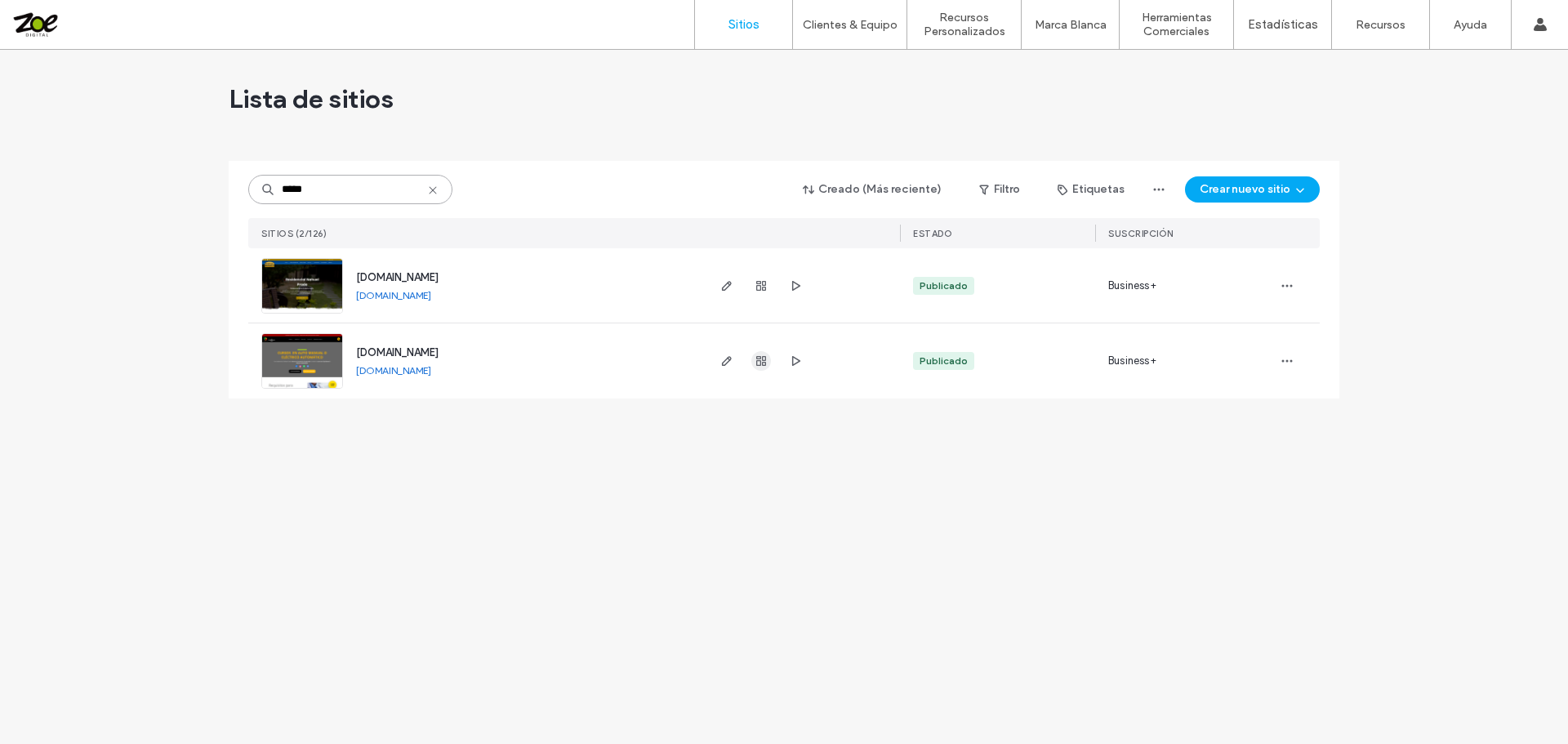
type input "*****"
click at [753, 361] on span "button" at bounding box center [762, 362] width 20 height 20
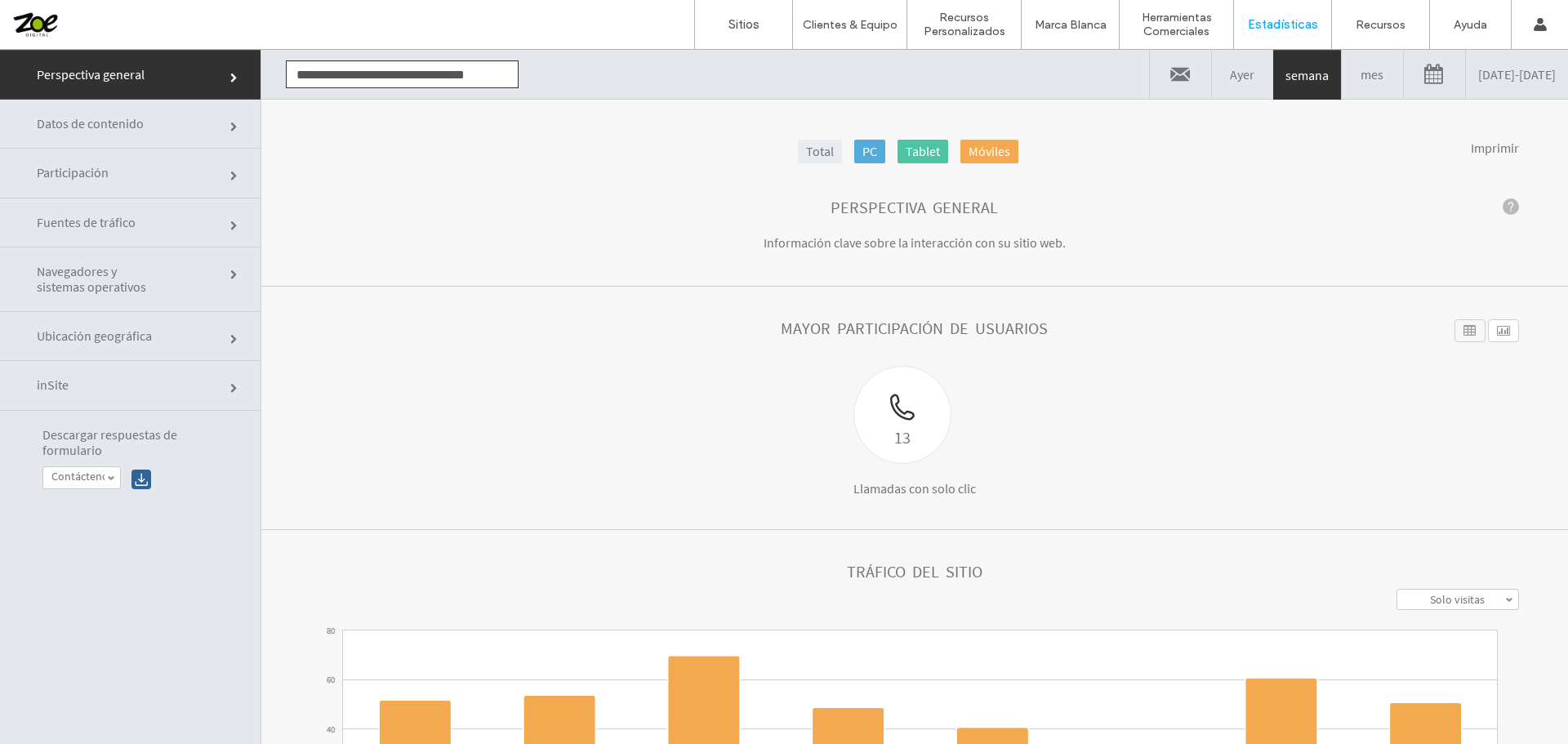
click at [1515, 65] on link "[DATE] - [DATE]" at bounding box center [1516, 74] width 102 height 49
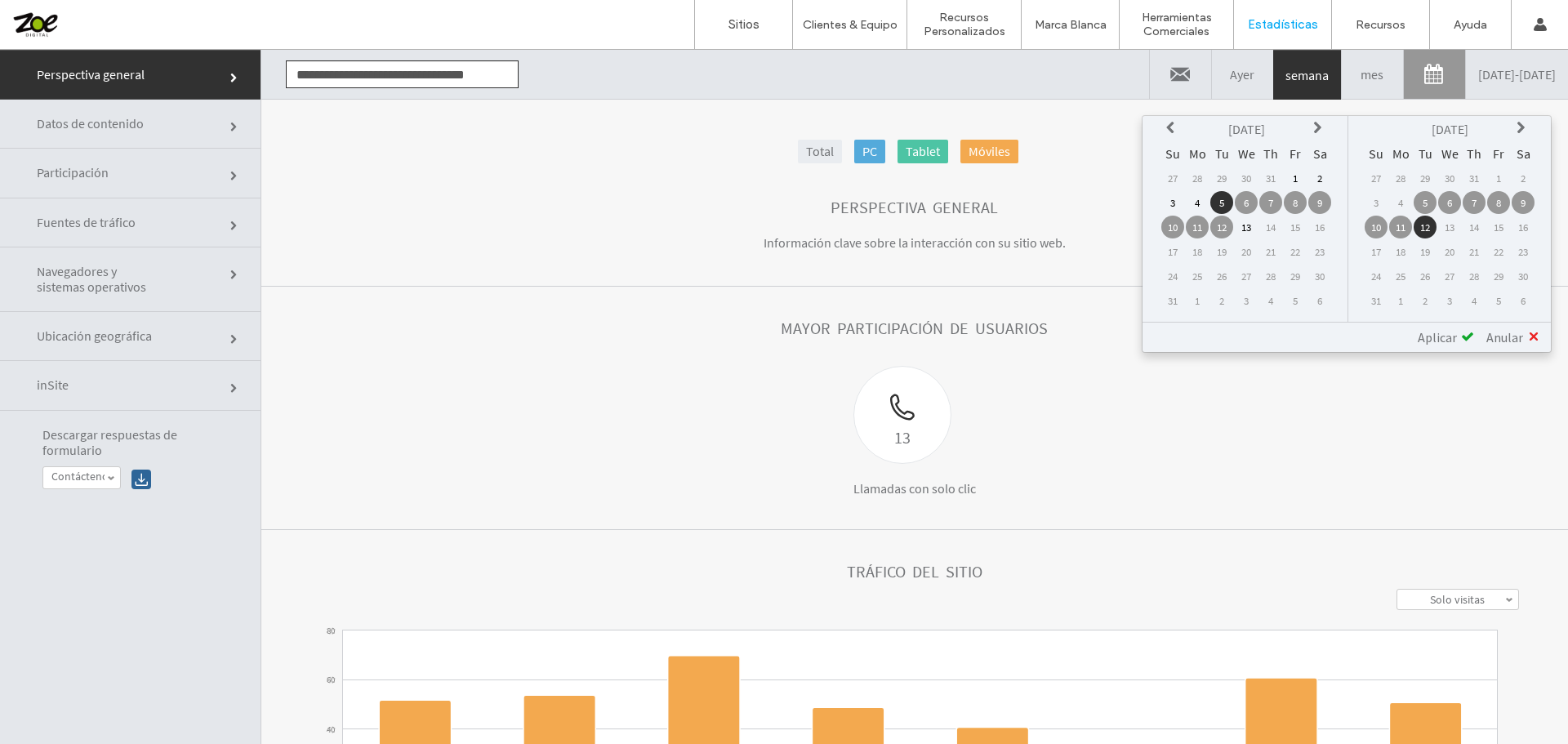
click at [1166, 122] on icon at bounding box center [1172, 128] width 13 height 13
click at [1247, 223] on td "16" at bounding box center [1245, 226] width 23 height 23
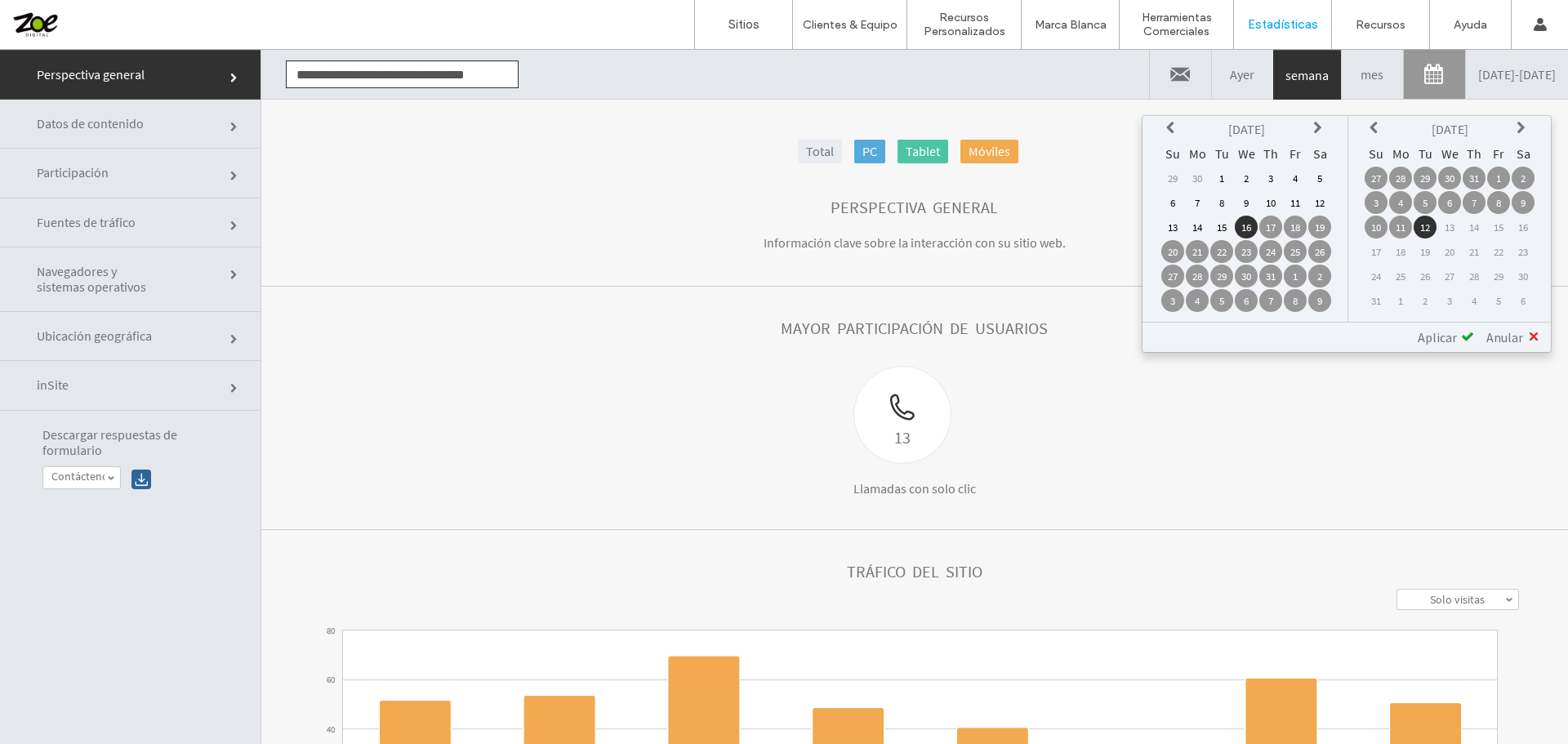
click at [1445, 331] on span "Aplicar" at bounding box center [1437, 337] width 39 height 16
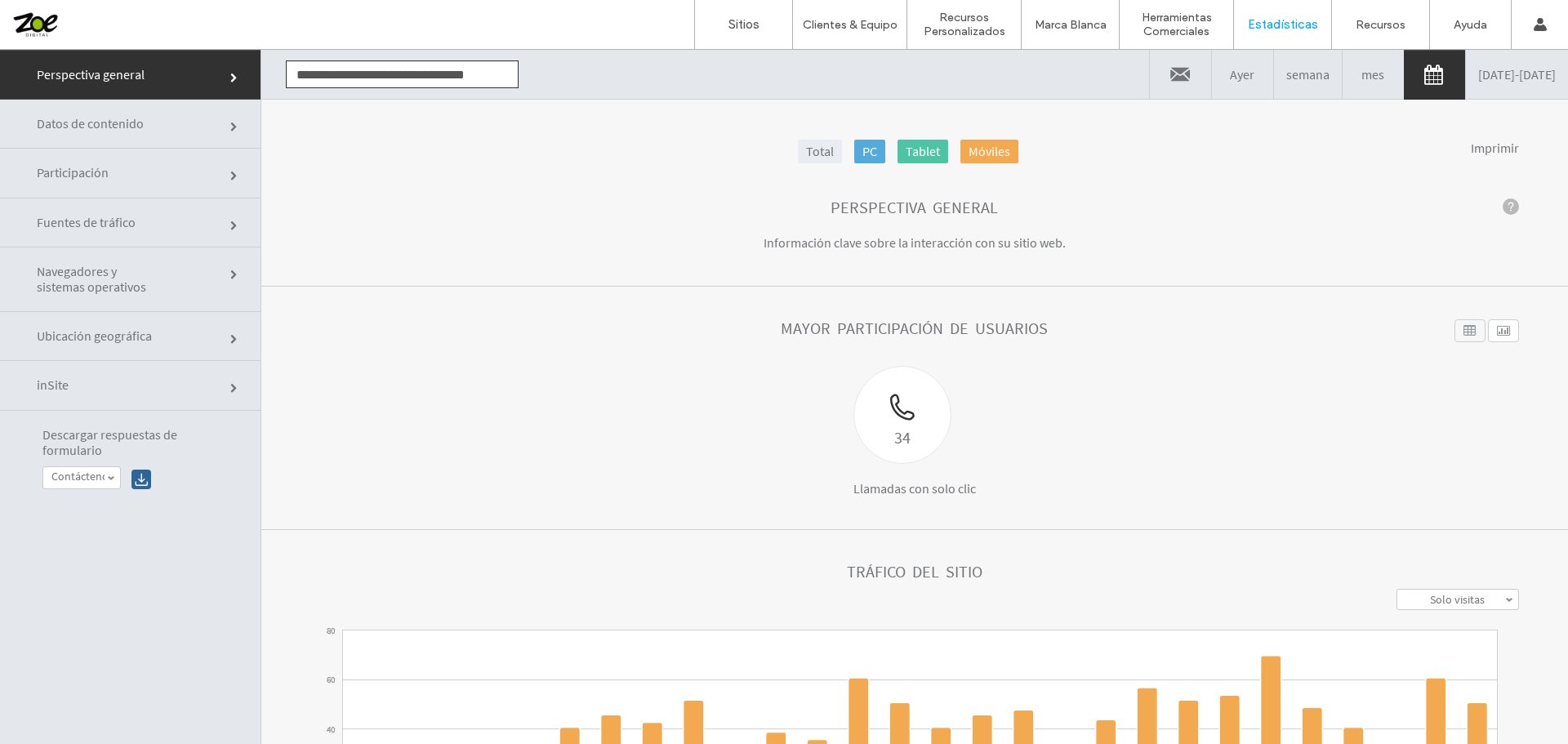
click link "Participación"
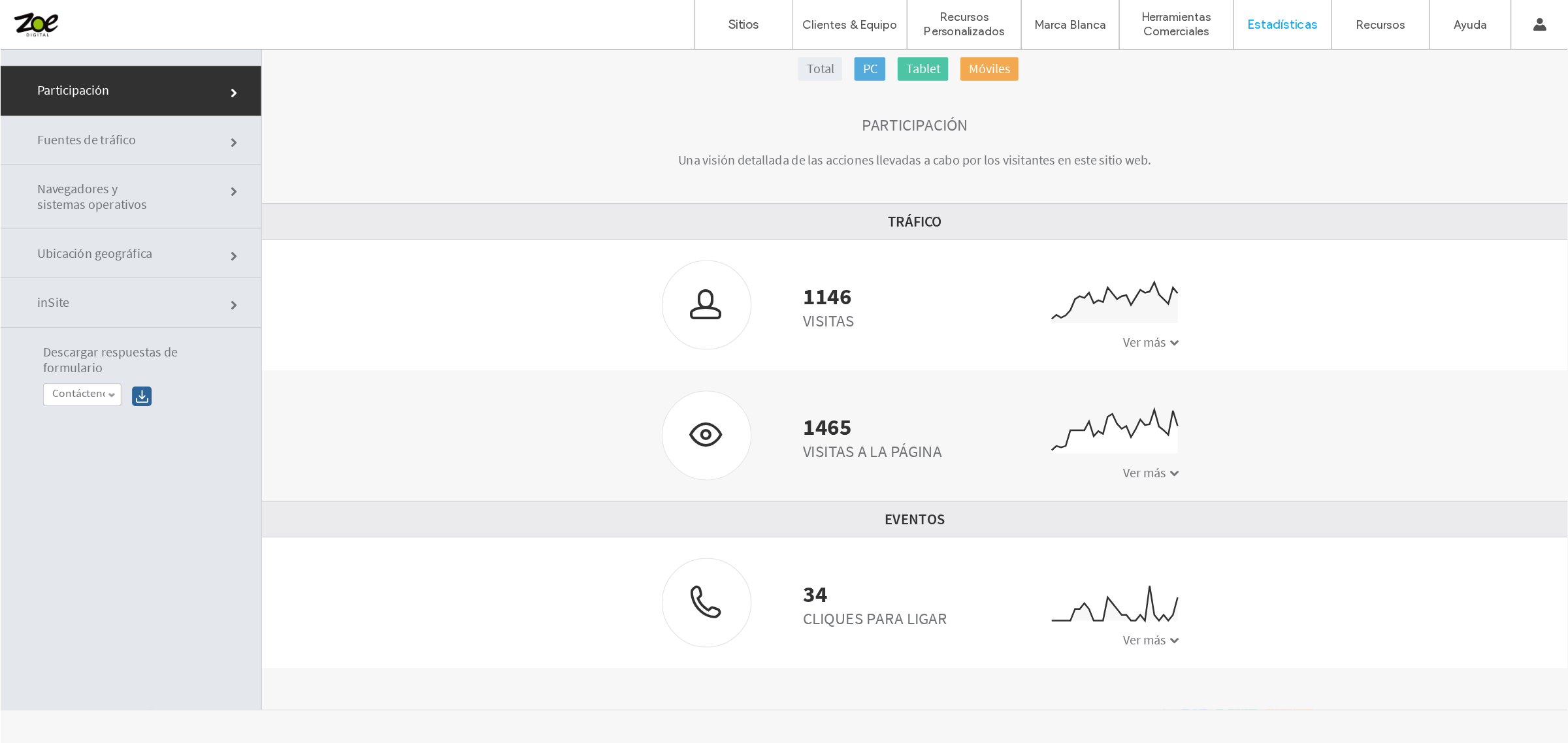
scroll to position [66, 0]
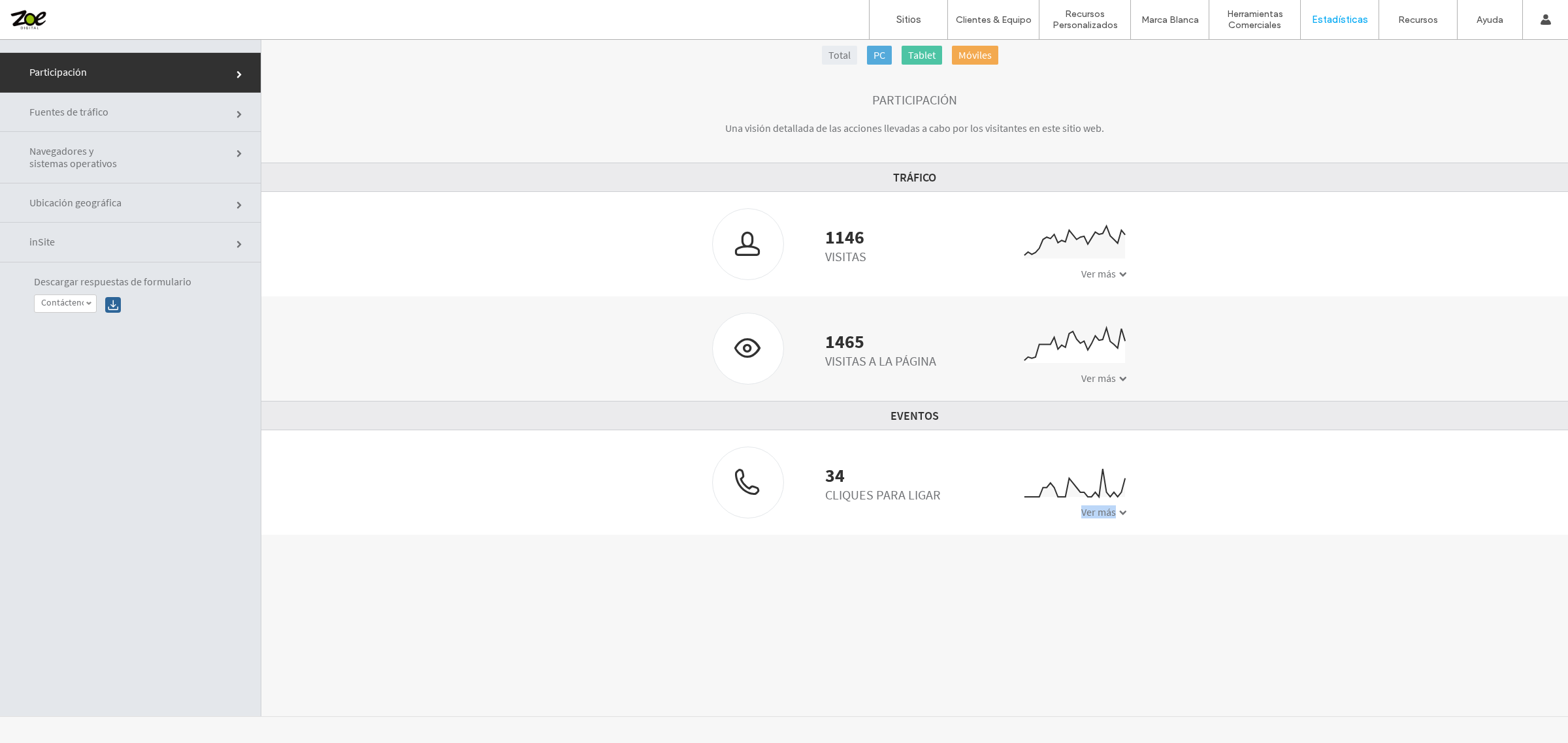
click at [1109, 506] on div "34 Cliques para Ligar 0 2 4 6 8 07/16 07/17 07/18 07/19 07/20 07/21 07/22 07/23…" at bounding box center [914, 482] width 425 height 71
click at [1119, 510] on span at bounding box center [1123, 513] width 8 height 8
